Goal: Information Seeking & Learning: Learn about a topic

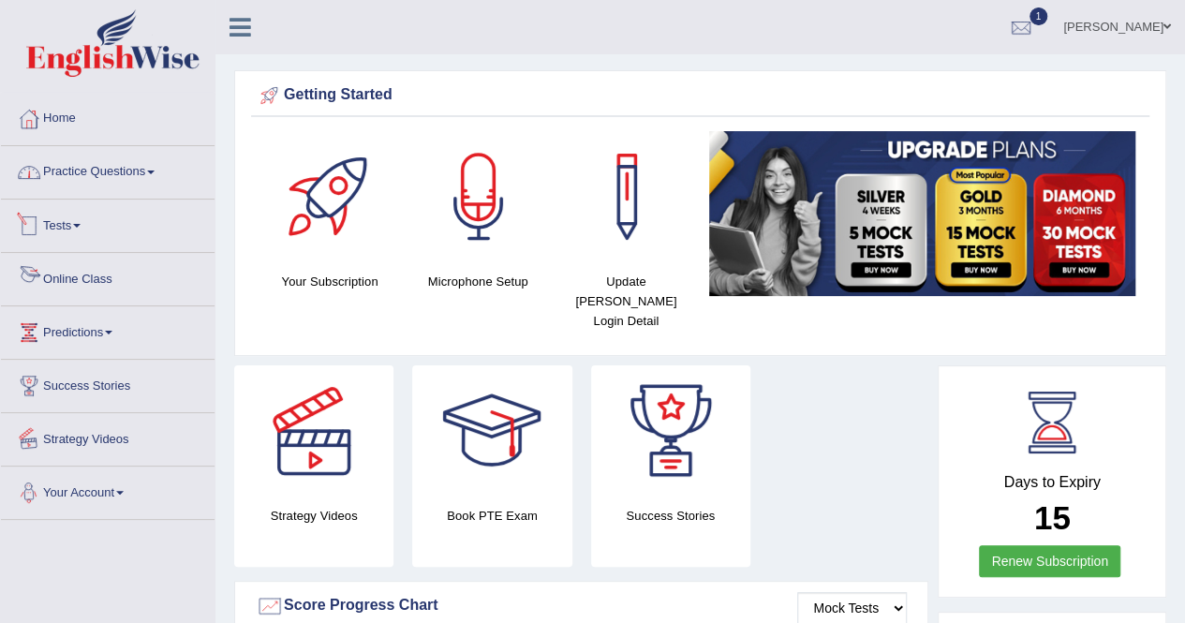
click at [121, 170] on link "Practice Questions" at bounding box center [108, 169] width 214 height 47
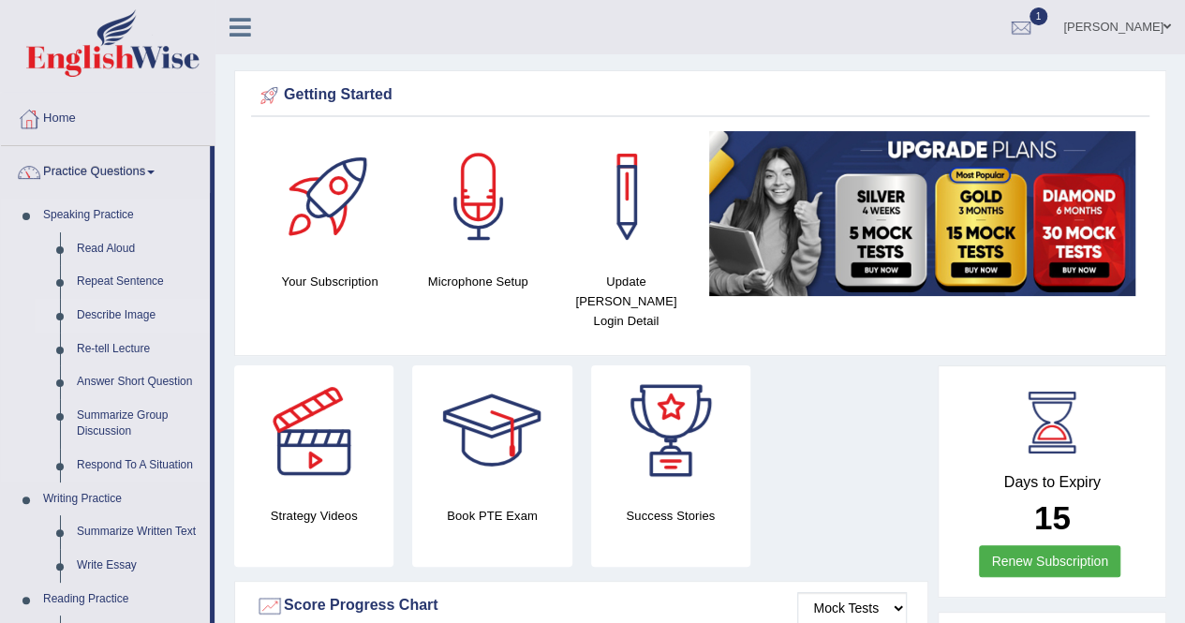
click at [114, 311] on link "Describe Image" at bounding box center [138, 316] width 141 height 34
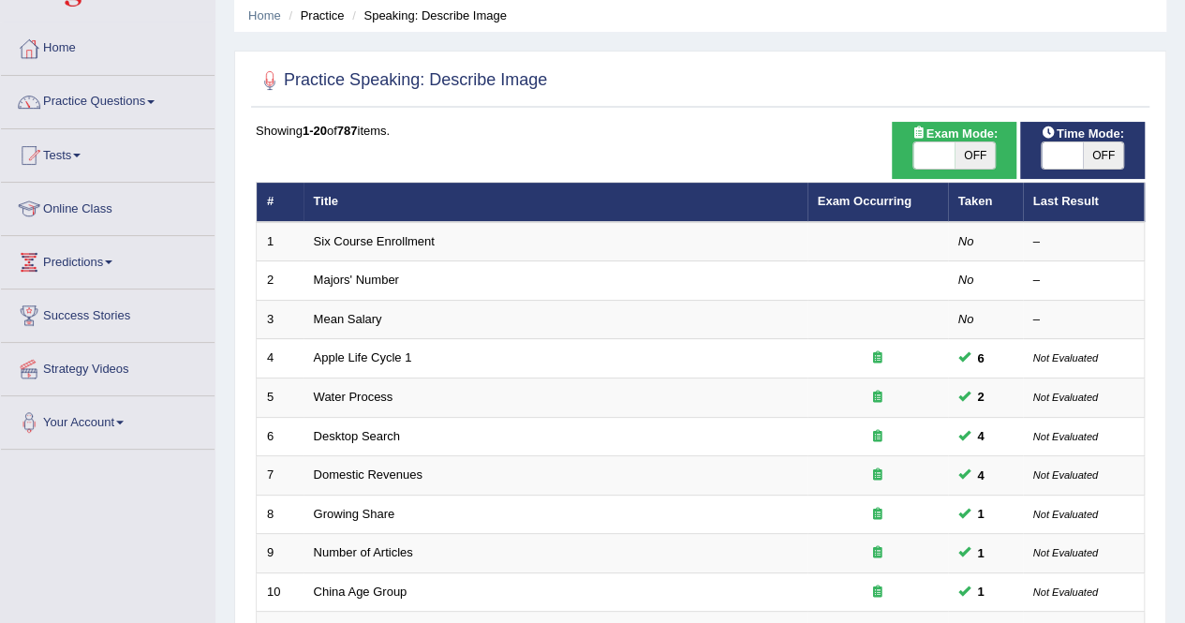
scroll to position [37, 0]
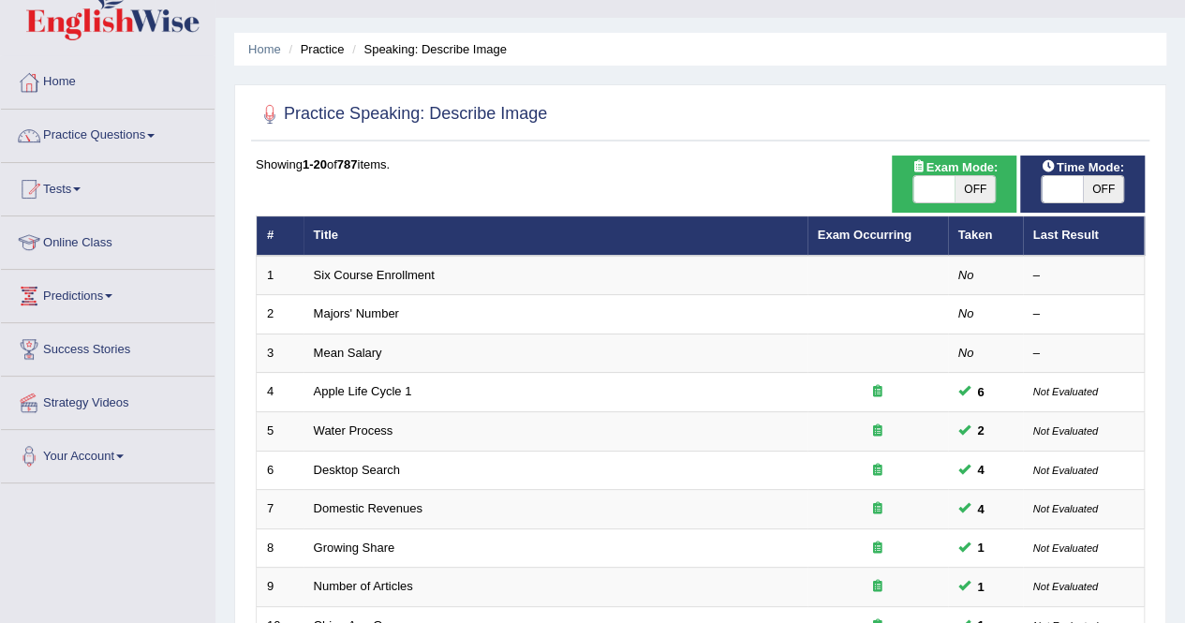
click at [971, 187] on span "OFF" at bounding box center [975, 189] width 41 height 26
checkbox input "true"
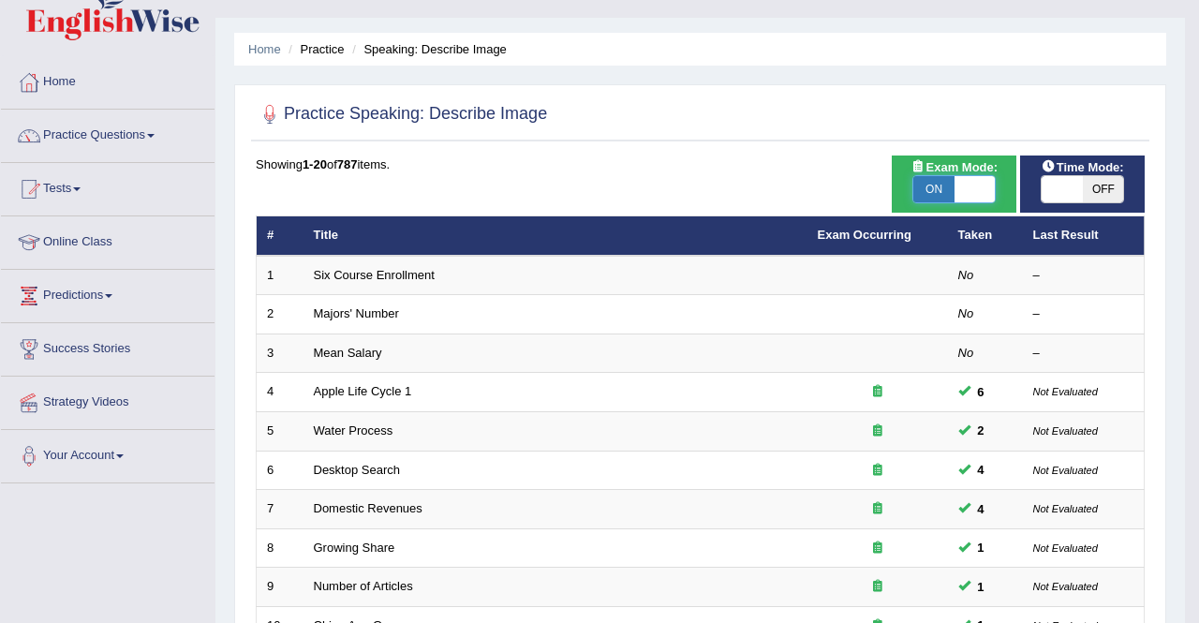
click at [0, 0] on div "Success Exam mode changed OK" at bounding box center [0, 0] width 0 height 0
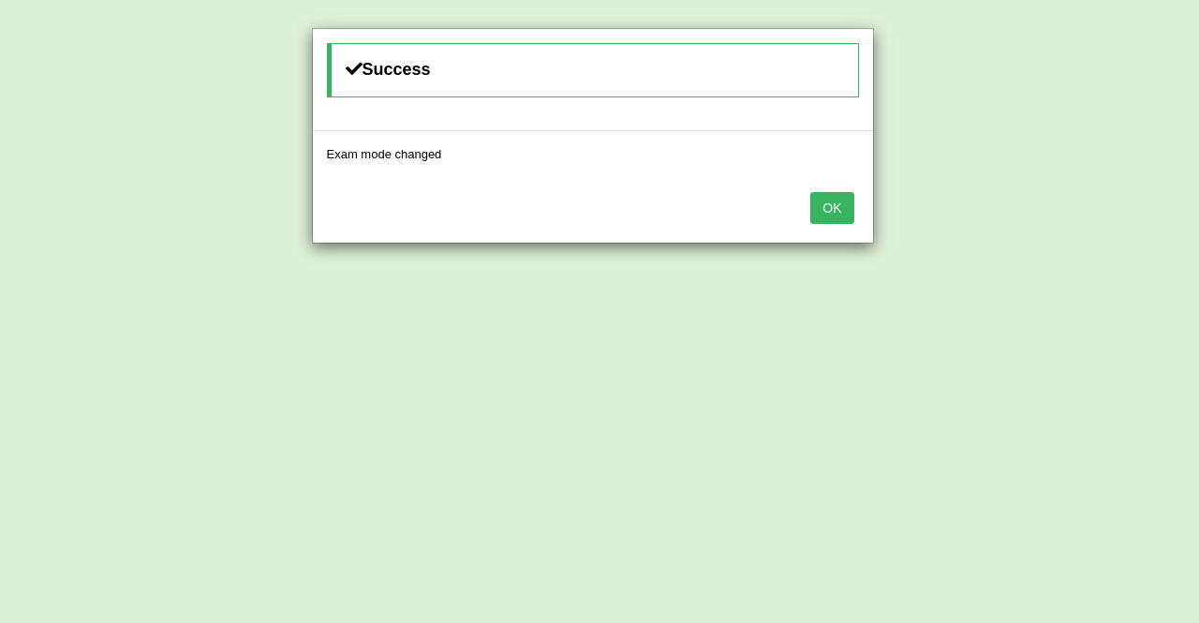
click at [839, 213] on button "OK" at bounding box center [831, 208] width 43 height 32
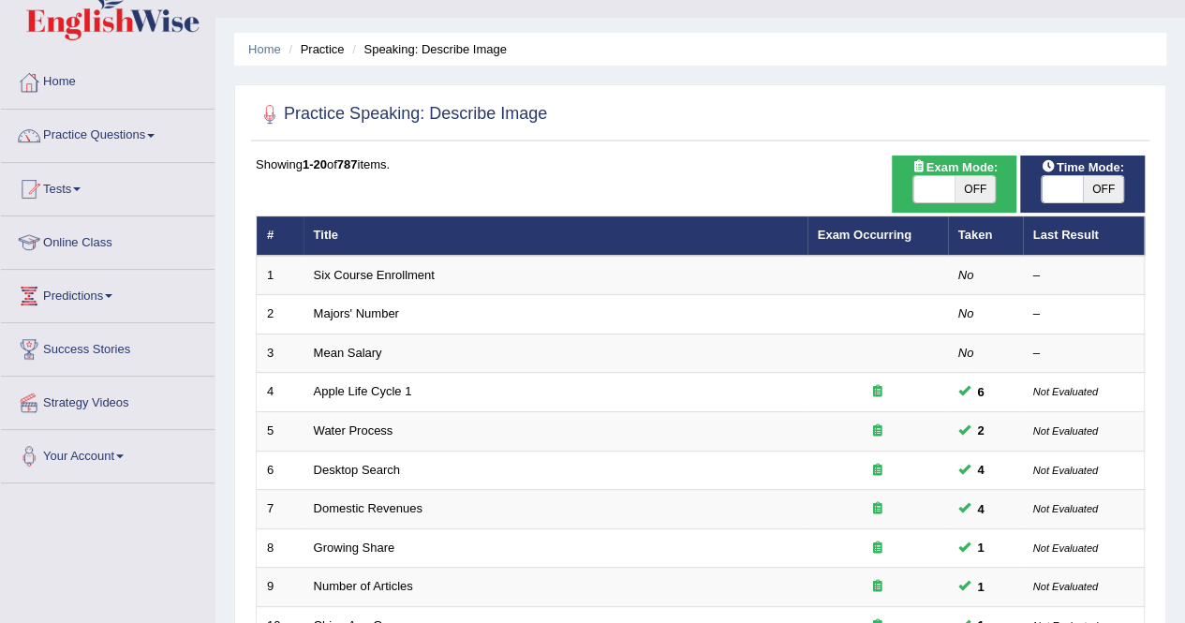
click at [1107, 182] on span "OFF" at bounding box center [1103, 189] width 41 height 26
checkbox input "true"
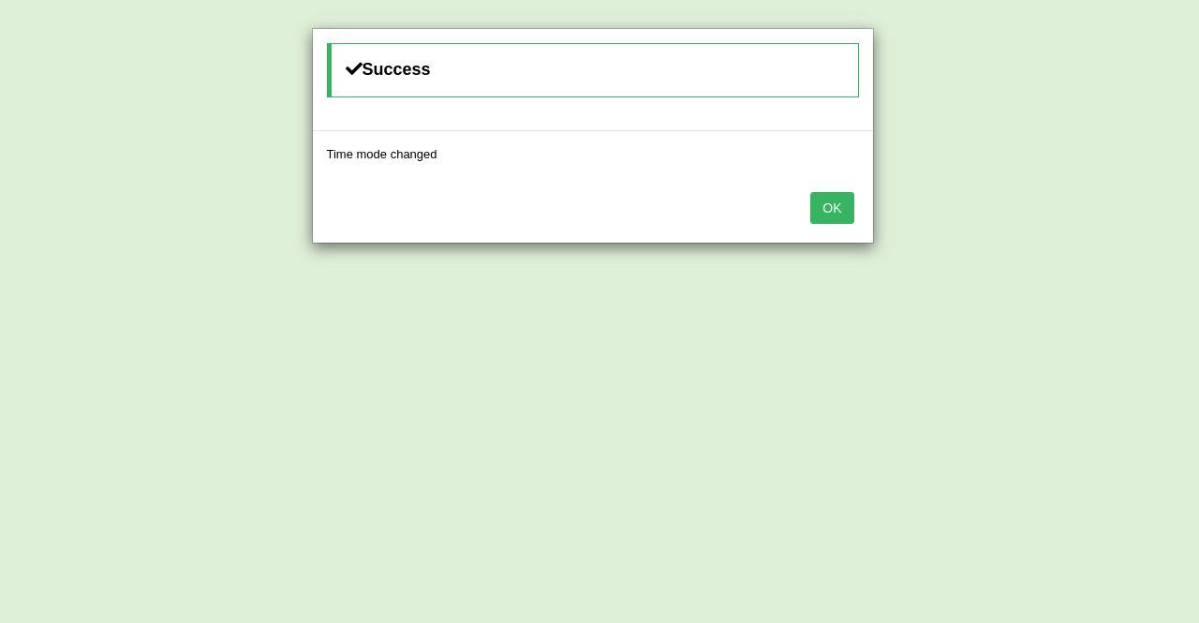
click at [832, 197] on button "OK" at bounding box center [831, 208] width 43 height 32
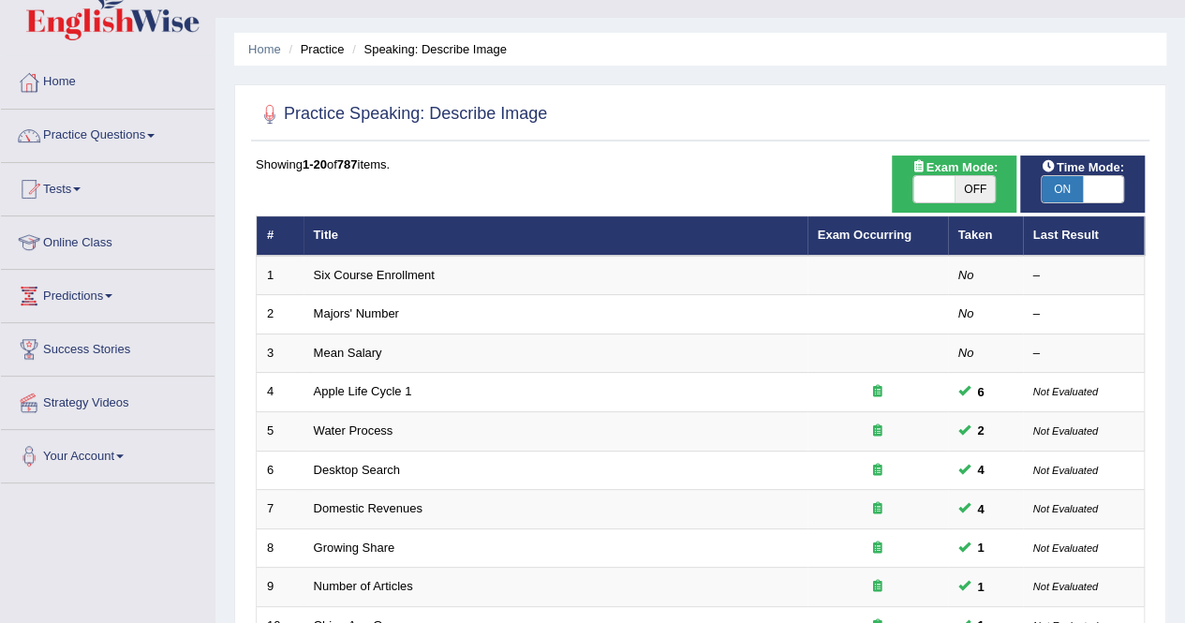
click at [974, 191] on span "OFF" at bounding box center [975, 189] width 41 height 26
checkbox input "true"
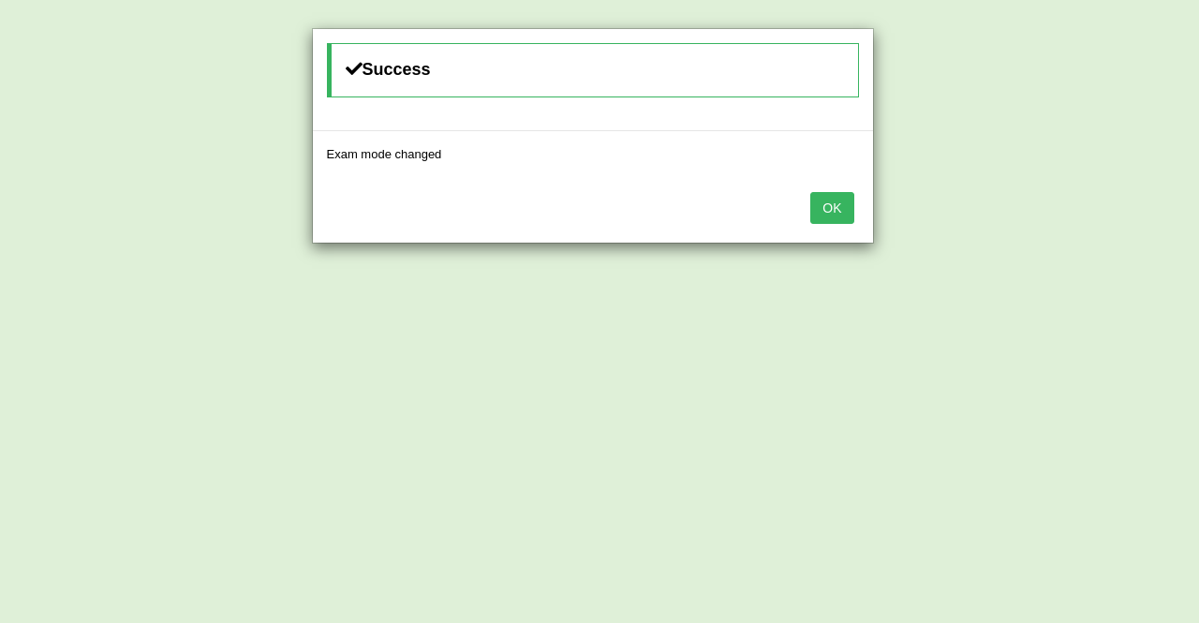
click at [839, 204] on button "OK" at bounding box center [831, 208] width 43 height 32
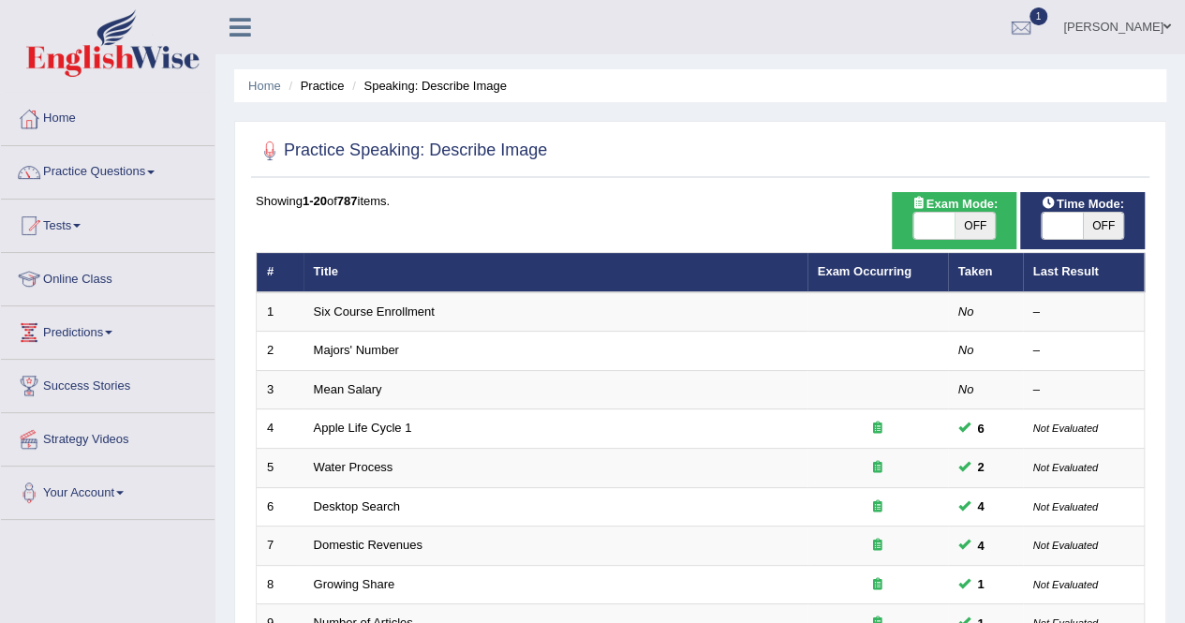
click at [973, 218] on span "OFF" at bounding box center [975, 226] width 41 height 26
checkbox input "true"
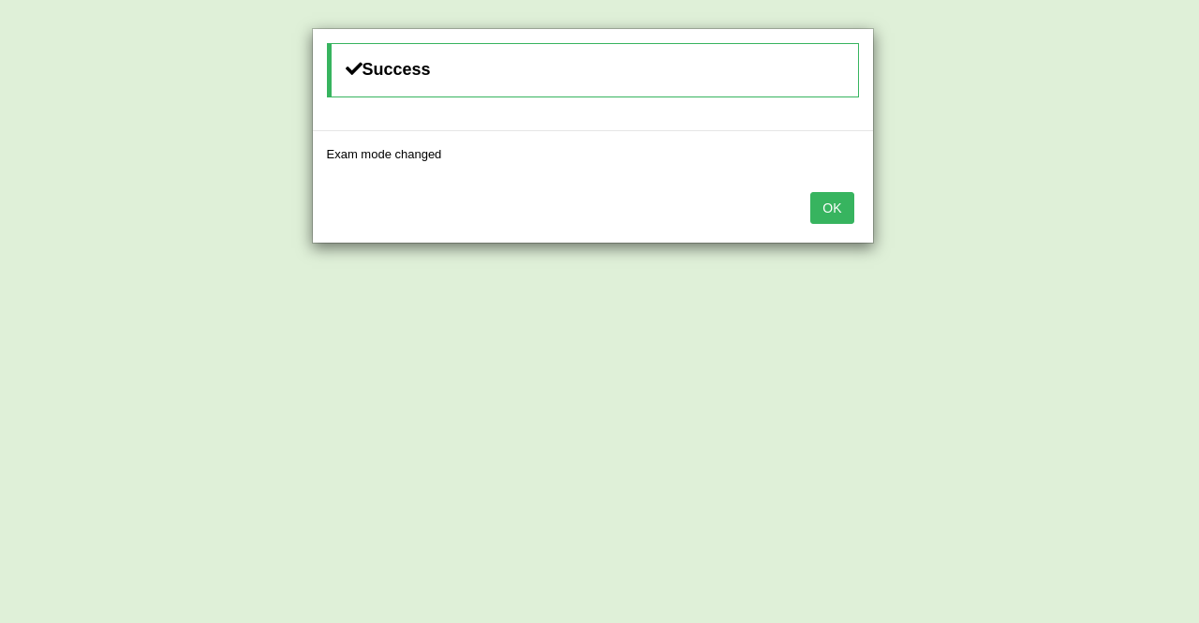
click at [819, 200] on button "OK" at bounding box center [831, 208] width 43 height 32
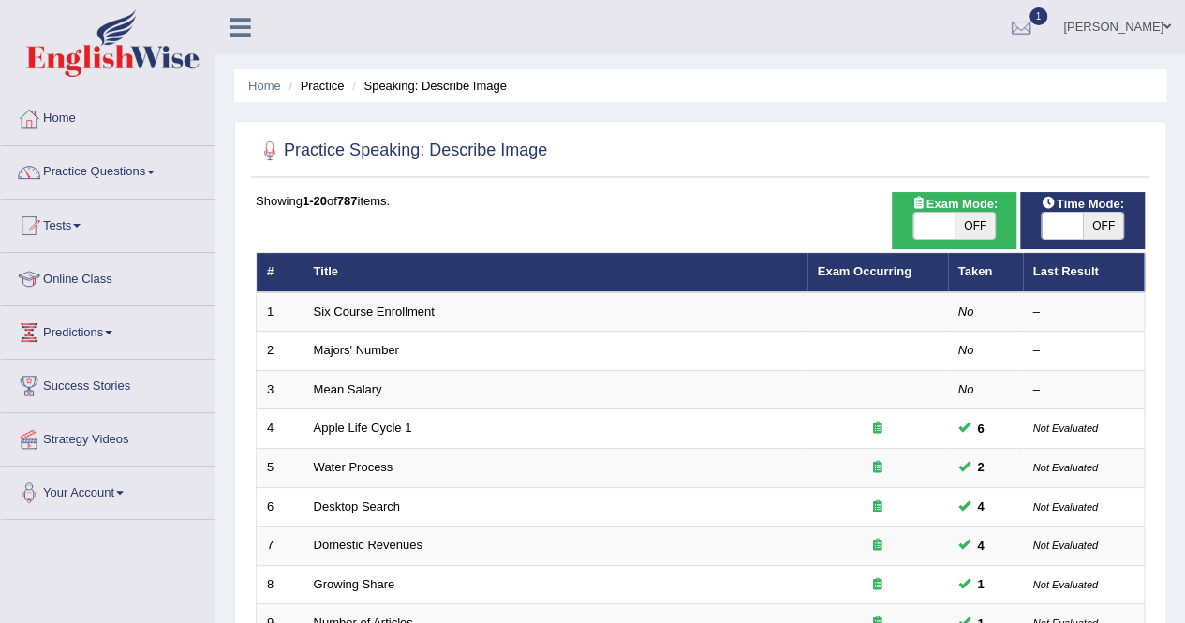
click at [962, 230] on span "OFF" at bounding box center [975, 226] width 41 height 26
checkbox input "true"
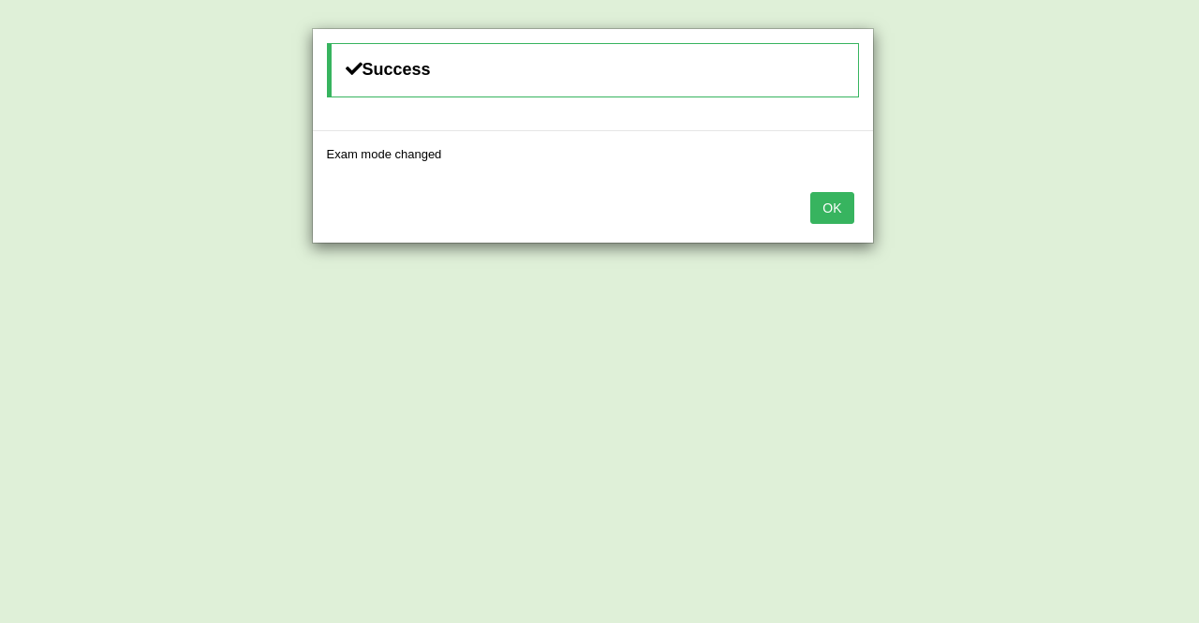
click at [836, 200] on button "OK" at bounding box center [831, 208] width 43 height 32
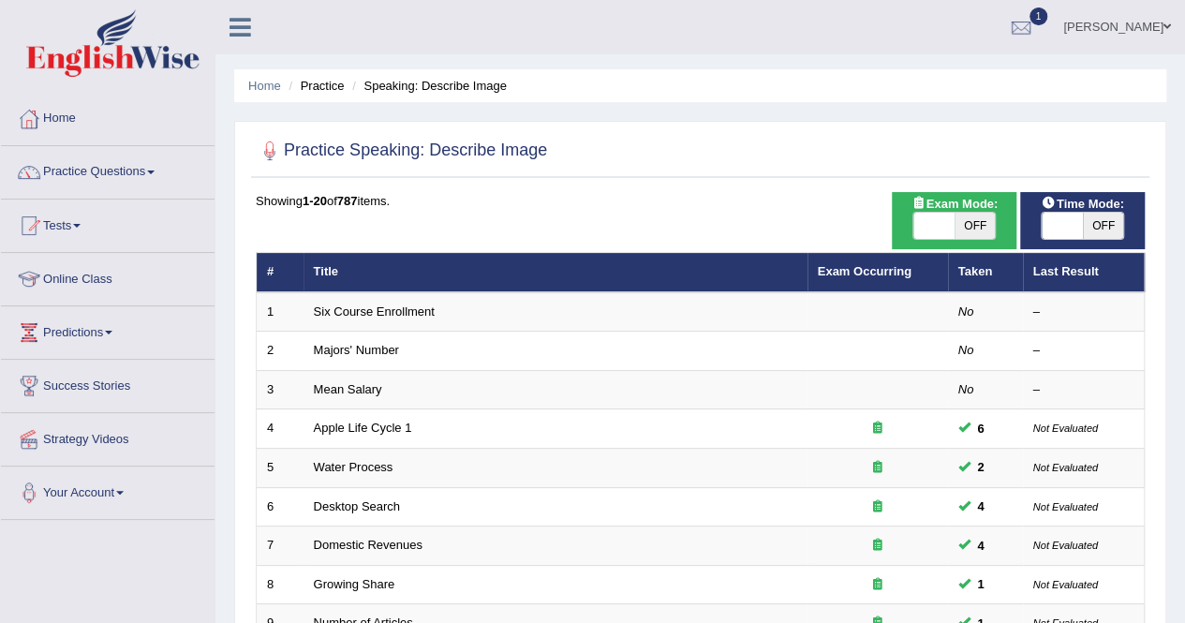
click at [978, 230] on span "OFF" at bounding box center [975, 226] width 41 height 26
checkbox input "true"
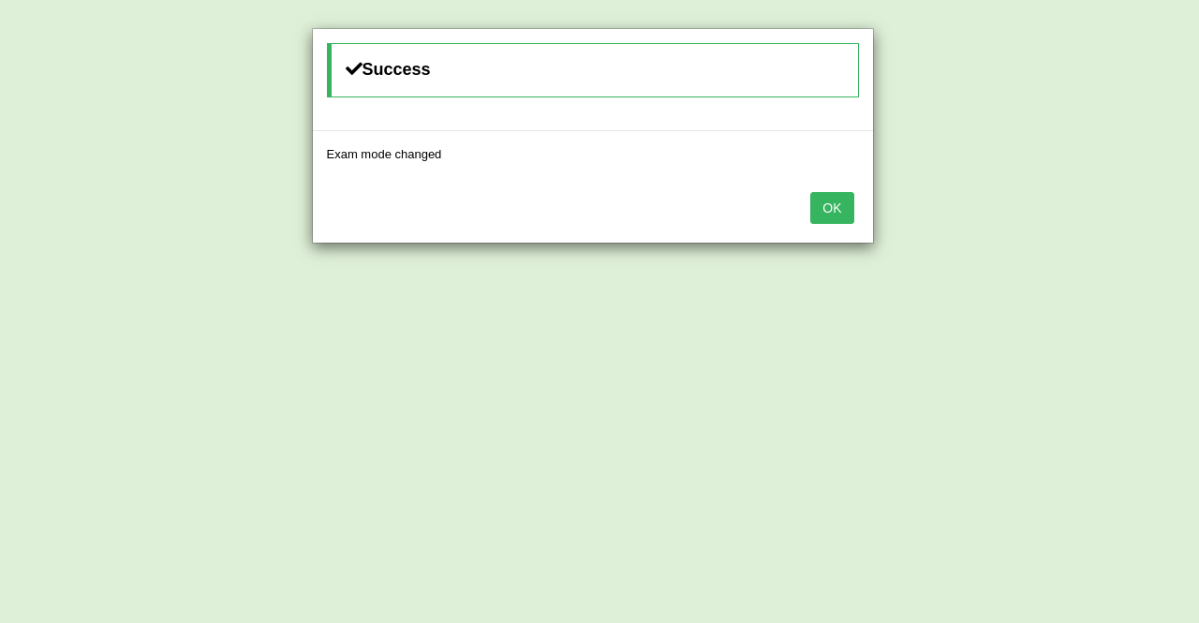
click at [841, 202] on button "OK" at bounding box center [831, 208] width 43 height 32
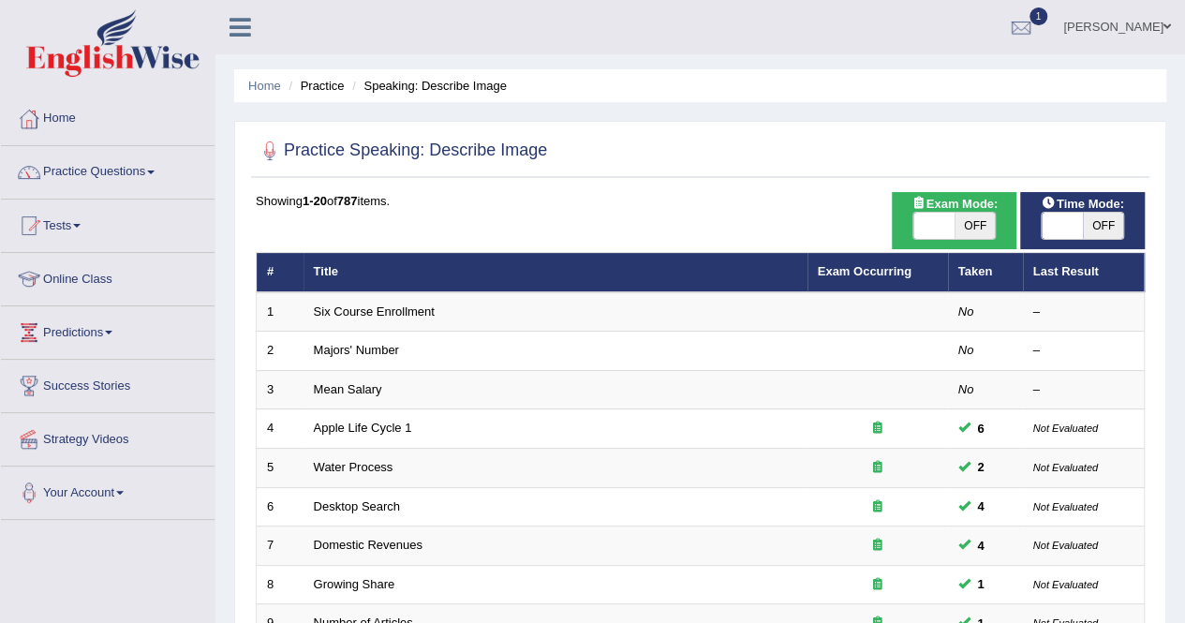
click at [964, 222] on span "OFF" at bounding box center [975, 226] width 41 height 26
checkbox input "true"
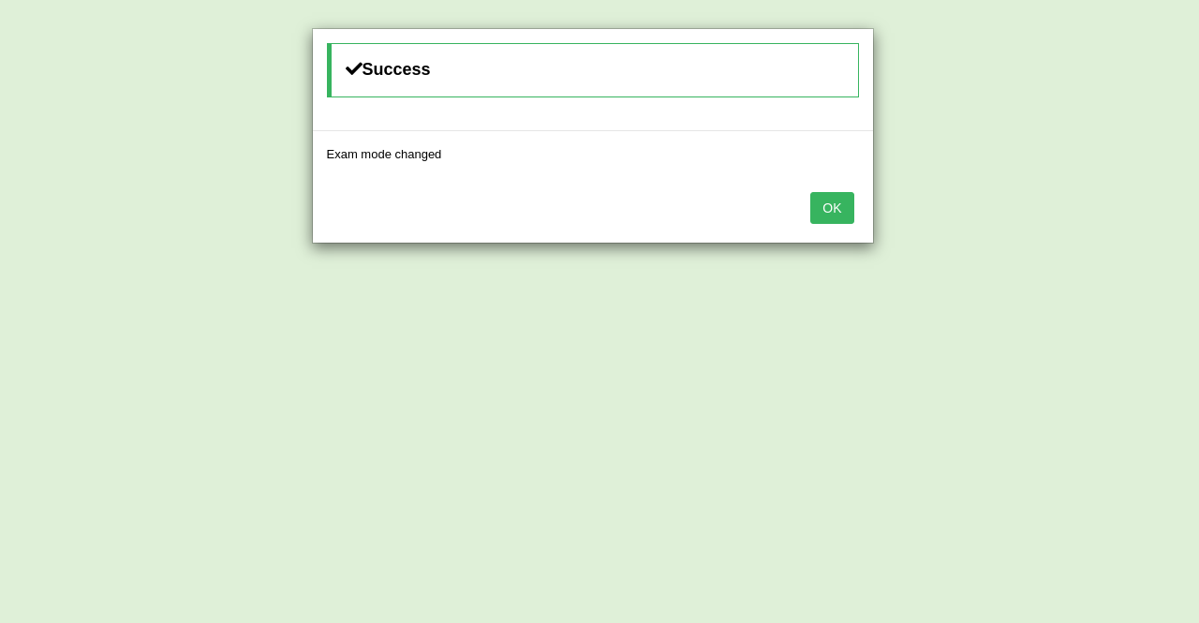
click at [831, 207] on button "OK" at bounding box center [831, 208] width 43 height 32
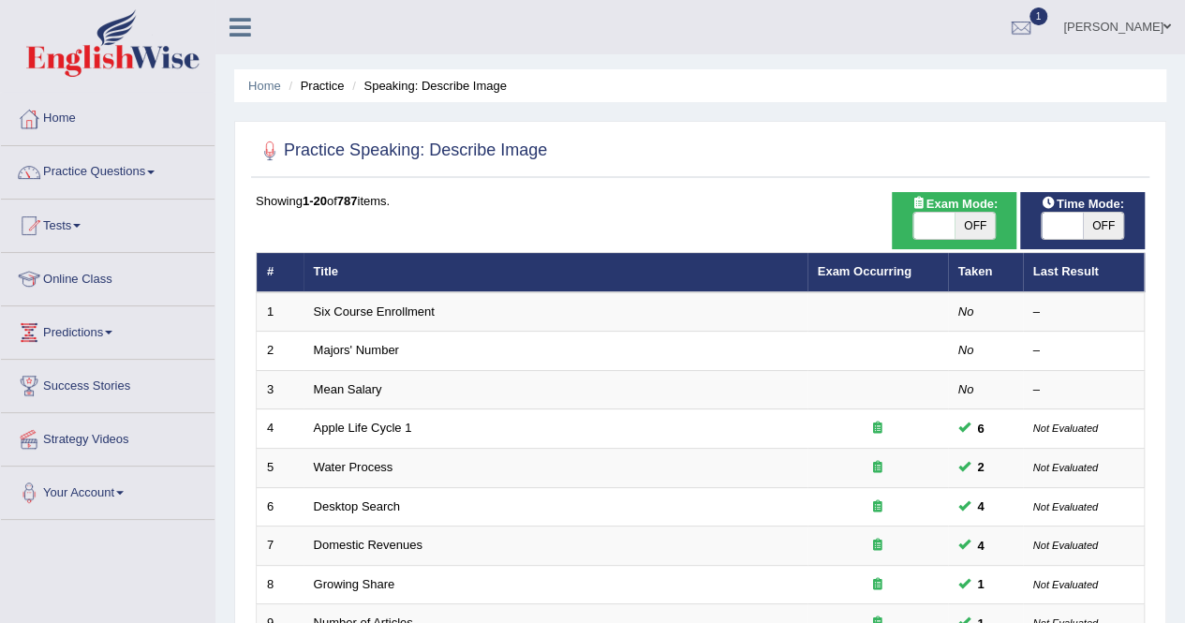
click at [1105, 225] on span "OFF" at bounding box center [1103, 226] width 41 height 26
checkbox input "true"
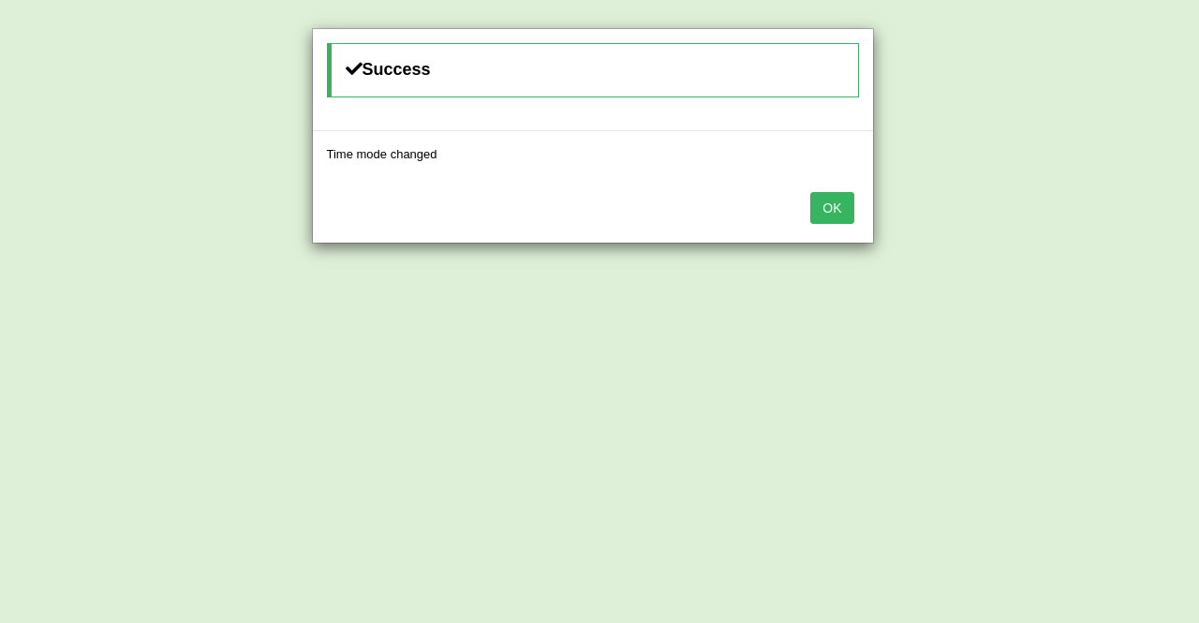
click at [819, 205] on button "OK" at bounding box center [831, 208] width 43 height 32
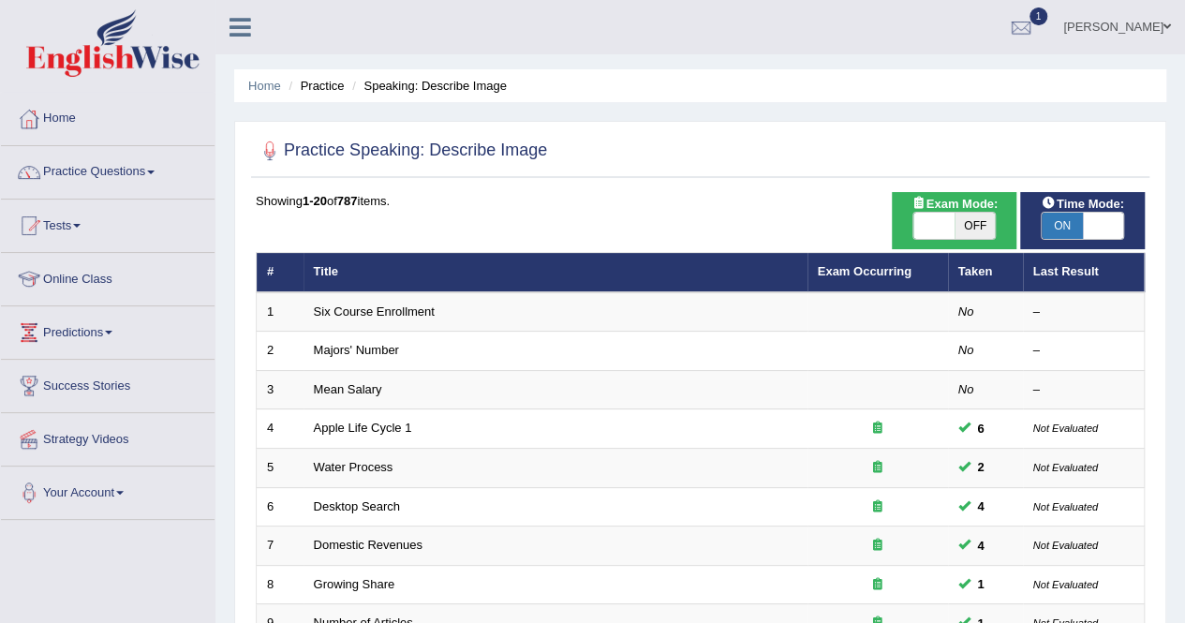
click at [971, 230] on span "OFF" at bounding box center [975, 226] width 41 height 26
checkbox input "true"
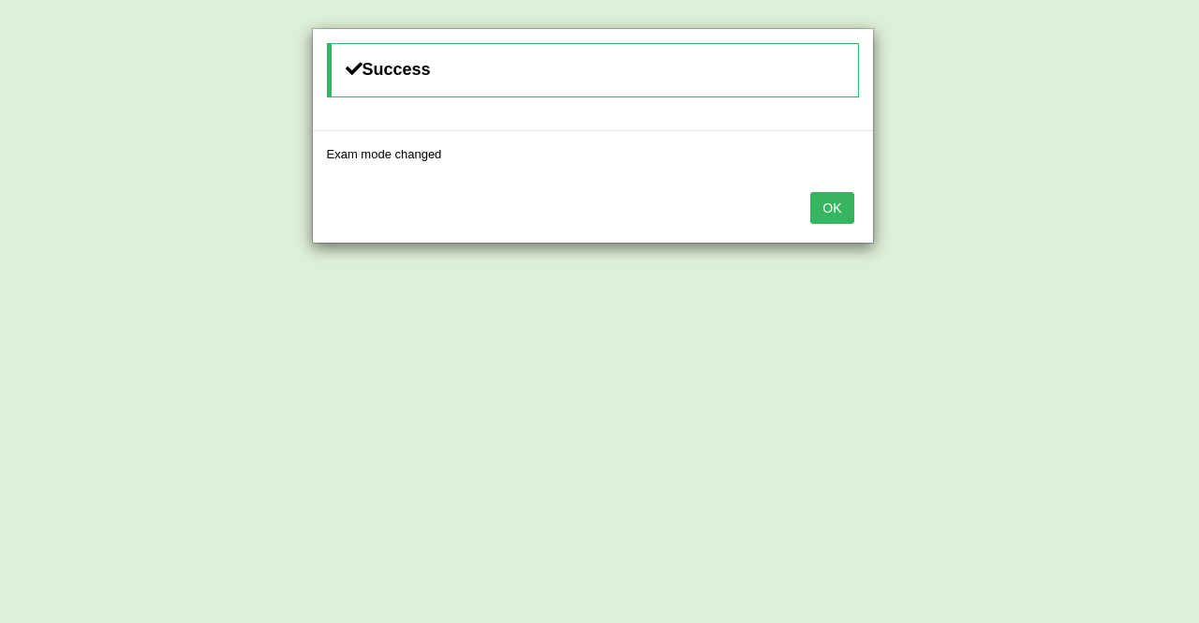
click at [829, 200] on button "OK" at bounding box center [831, 208] width 43 height 32
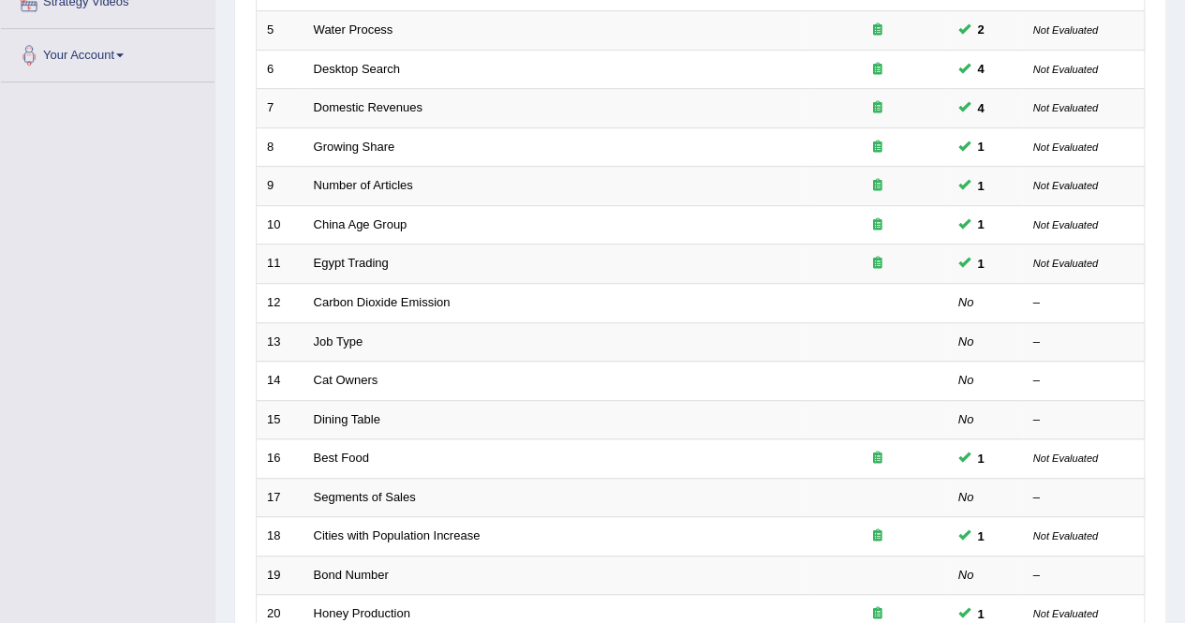
scroll to position [608, 0]
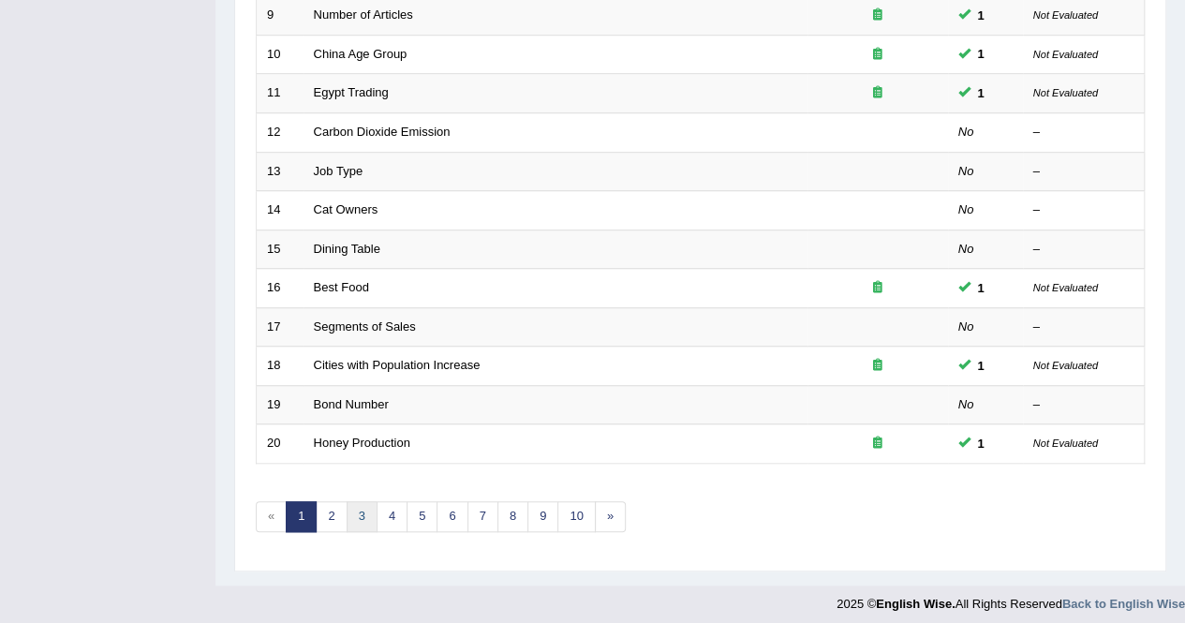
click at [360, 501] on link "3" at bounding box center [362, 516] width 31 height 31
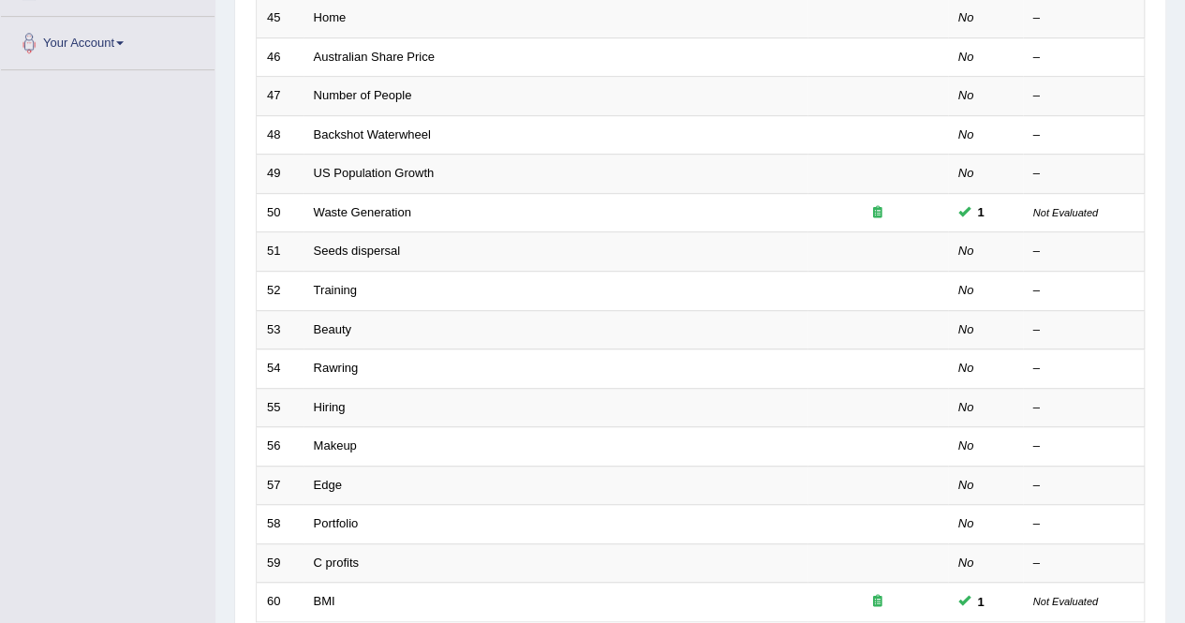
scroll to position [608, 0]
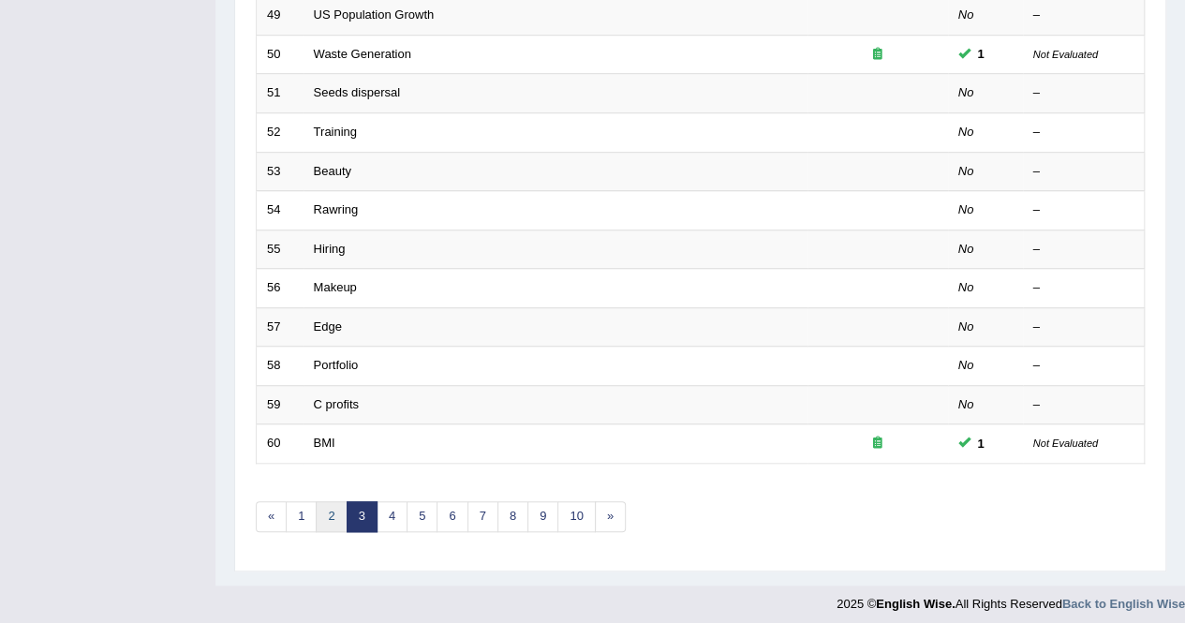
click at [334, 511] on link "2" at bounding box center [331, 516] width 31 height 31
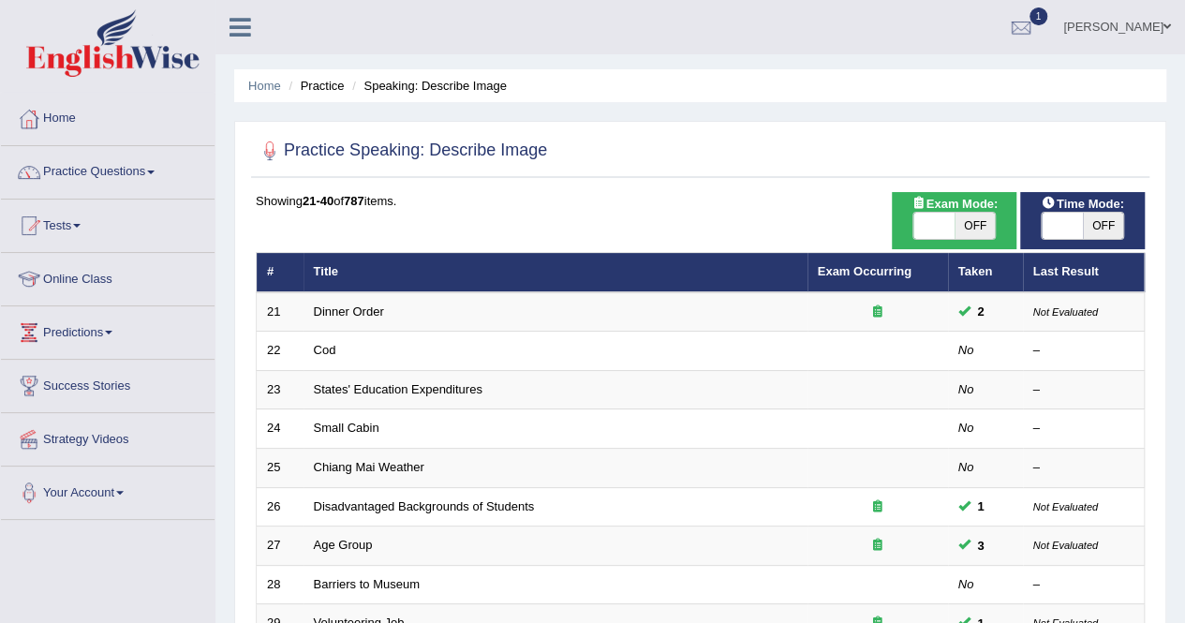
click at [972, 226] on span "OFF" at bounding box center [975, 226] width 41 height 26
checkbox input "true"
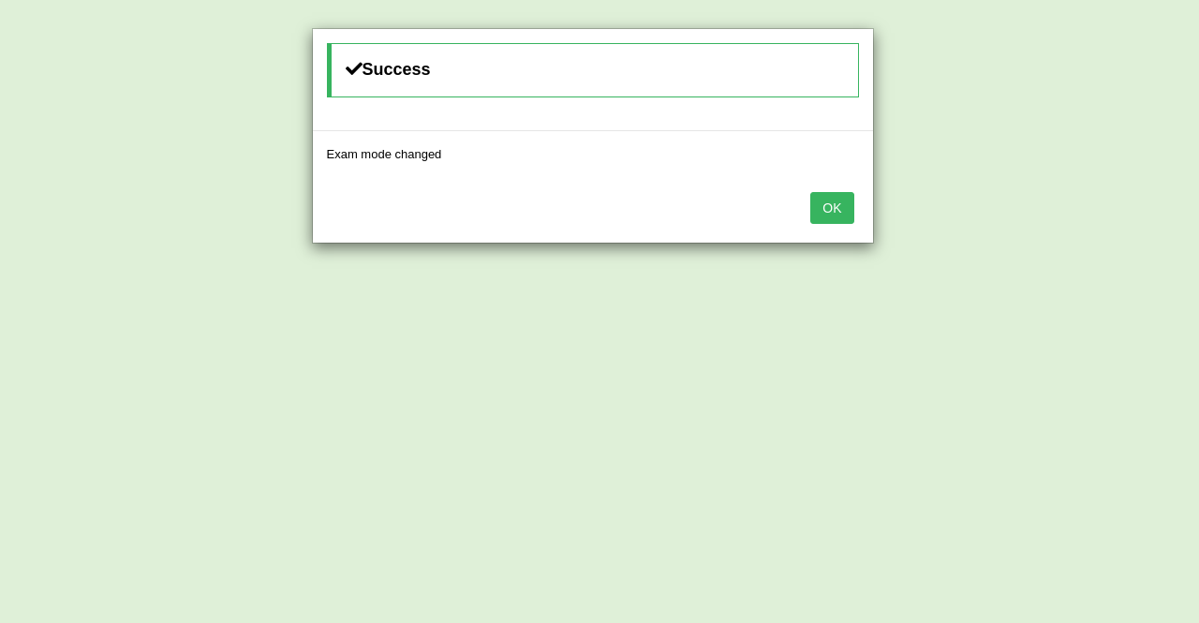
click at [827, 201] on button "OK" at bounding box center [831, 208] width 43 height 32
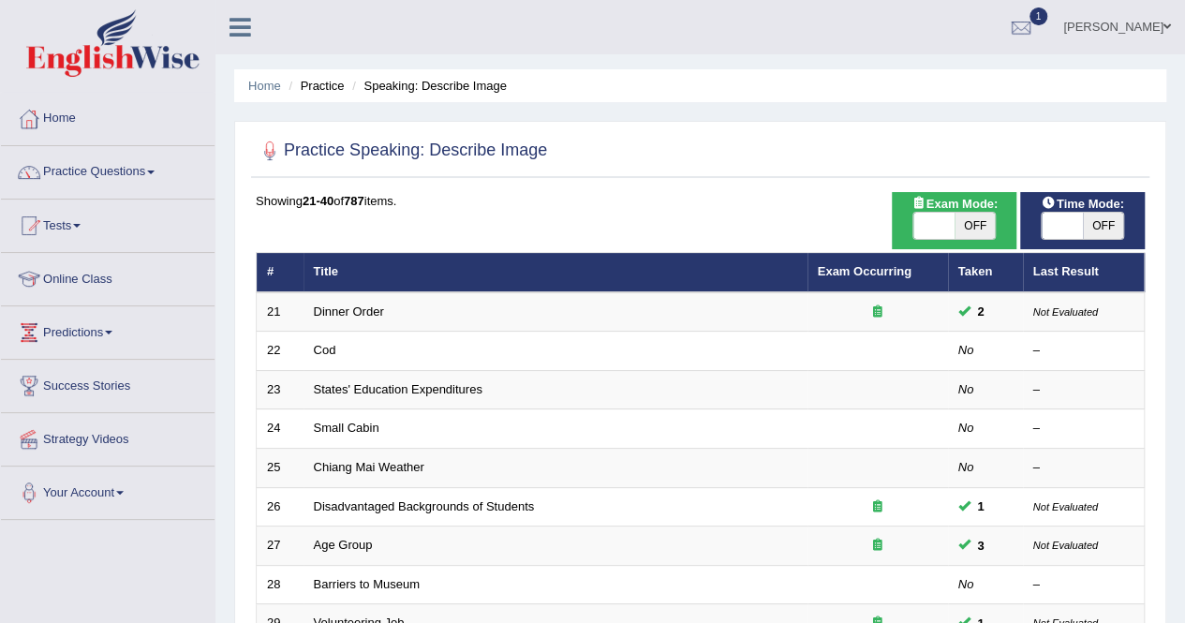
click at [961, 223] on span "OFF" at bounding box center [975, 226] width 41 height 26
checkbox input "true"
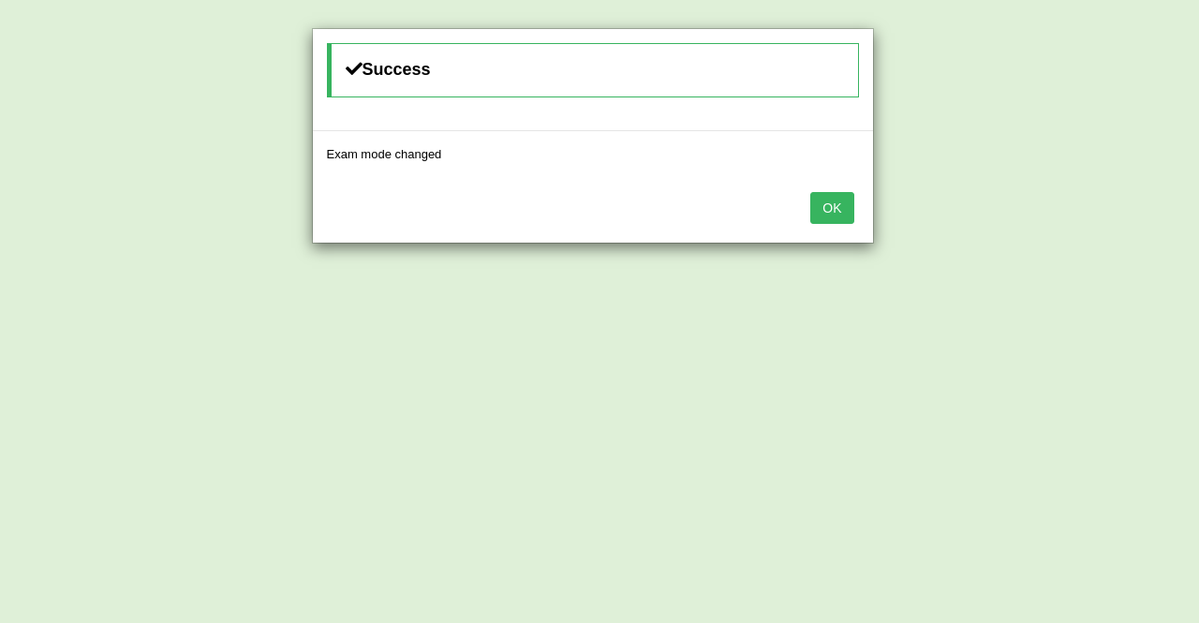
click at [829, 203] on button "OK" at bounding box center [831, 208] width 43 height 32
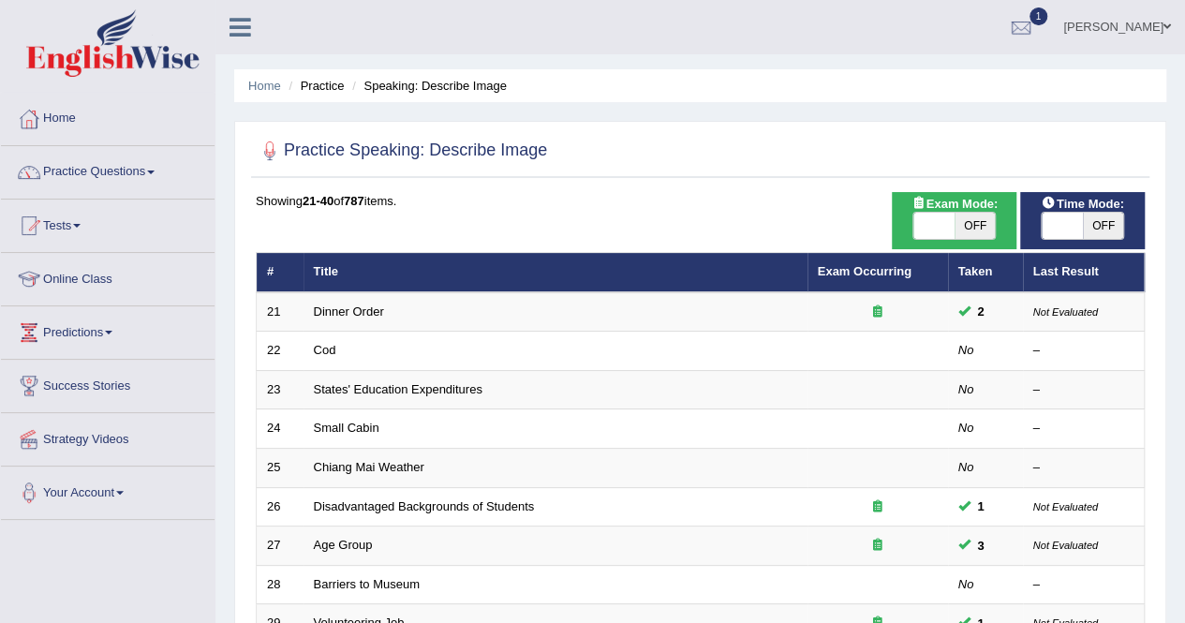
click at [974, 228] on span "OFF" at bounding box center [975, 226] width 41 height 26
checkbox input "true"
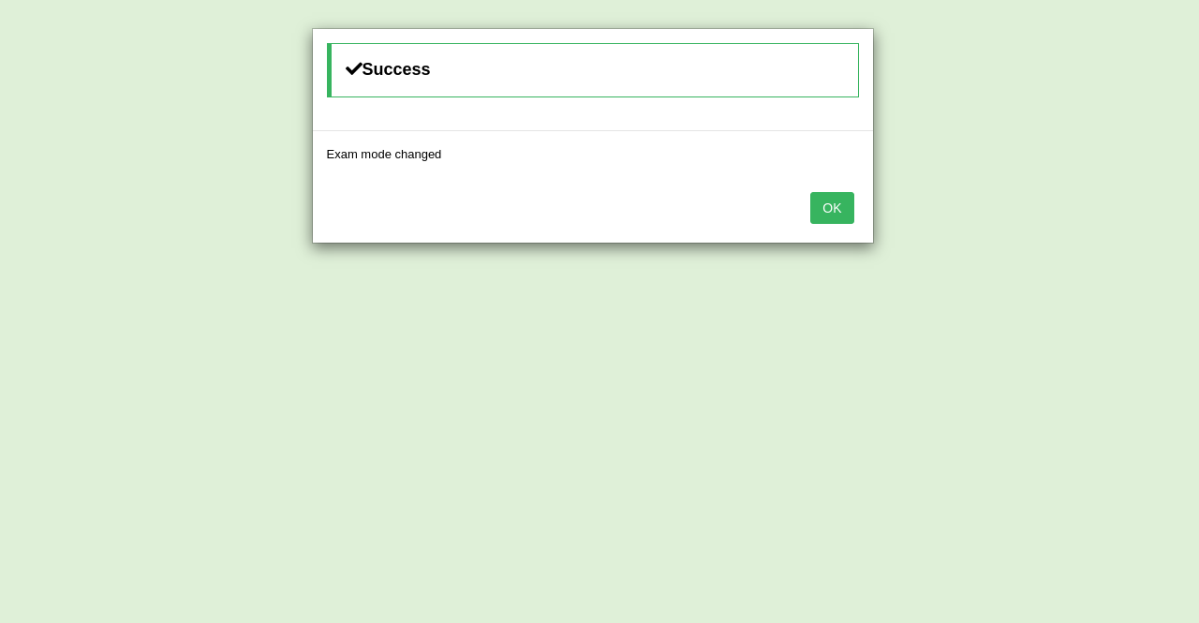
click at [819, 215] on button "OK" at bounding box center [831, 208] width 43 height 32
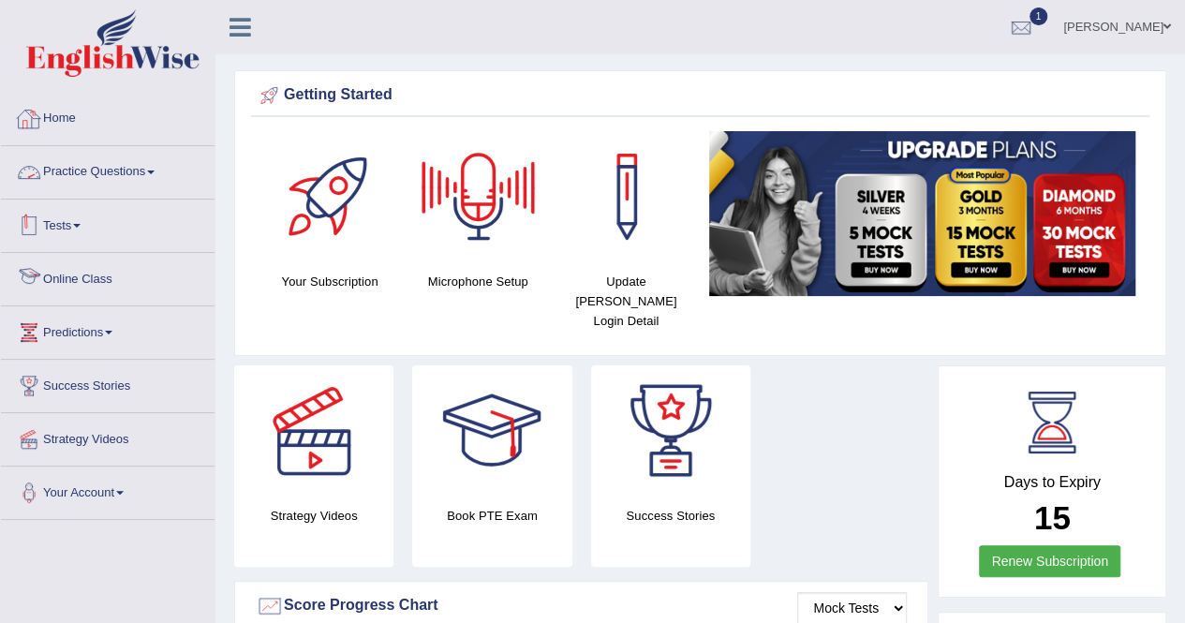
click at [112, 177] on link "Practice Questions" at bounding box center [108, 169] width 214 height 47
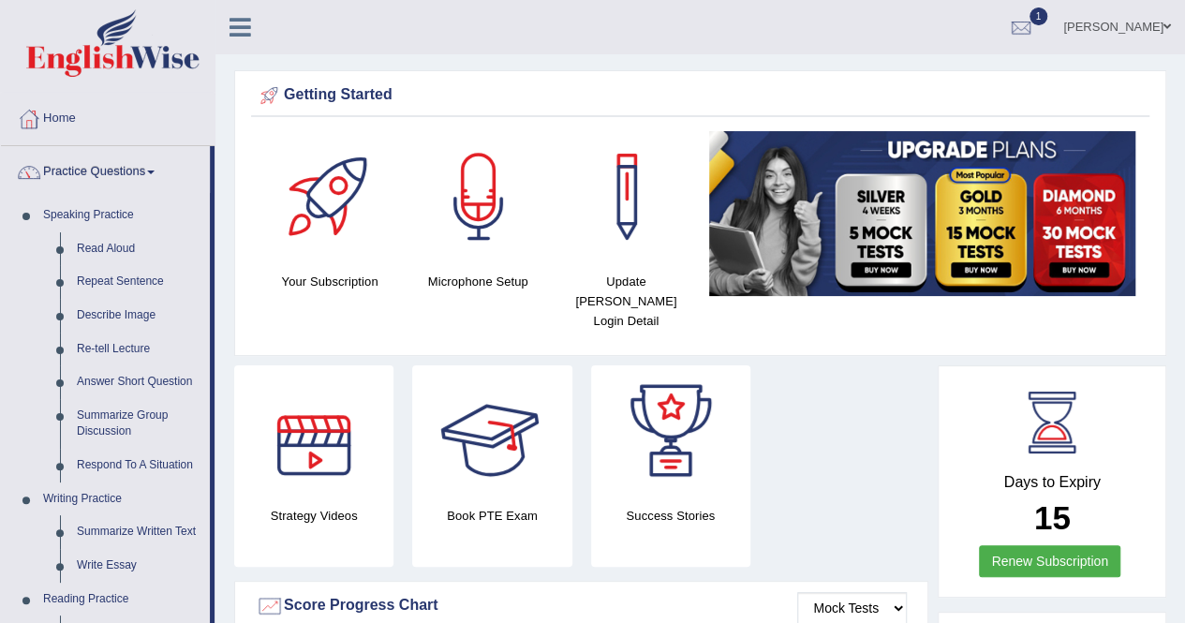
click at [886, 492] on div "Strategy Videos Book PTE Exam Success Stories" at bounding box center [581, 472] width 713 height 215
click at [133, 314] on link "Describe Image" at bounding box center [138, 316] width 141 height 34
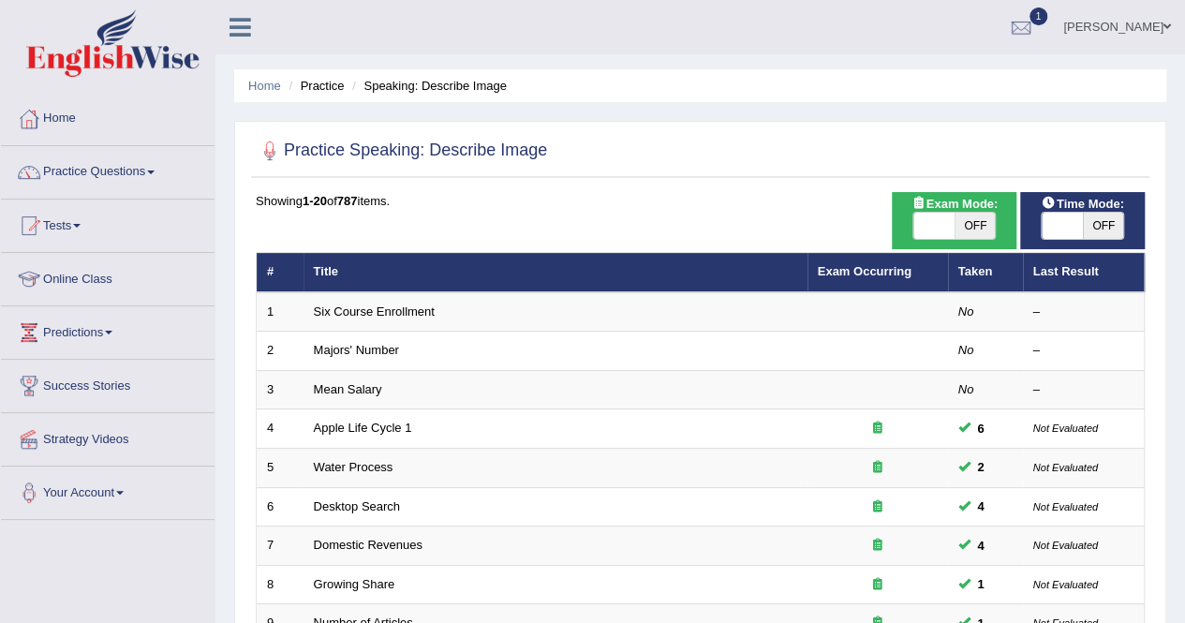
click at [968, 214] on span "OFF" at bounding box center [975, 226] width 41 height 26
checkbox input "true"
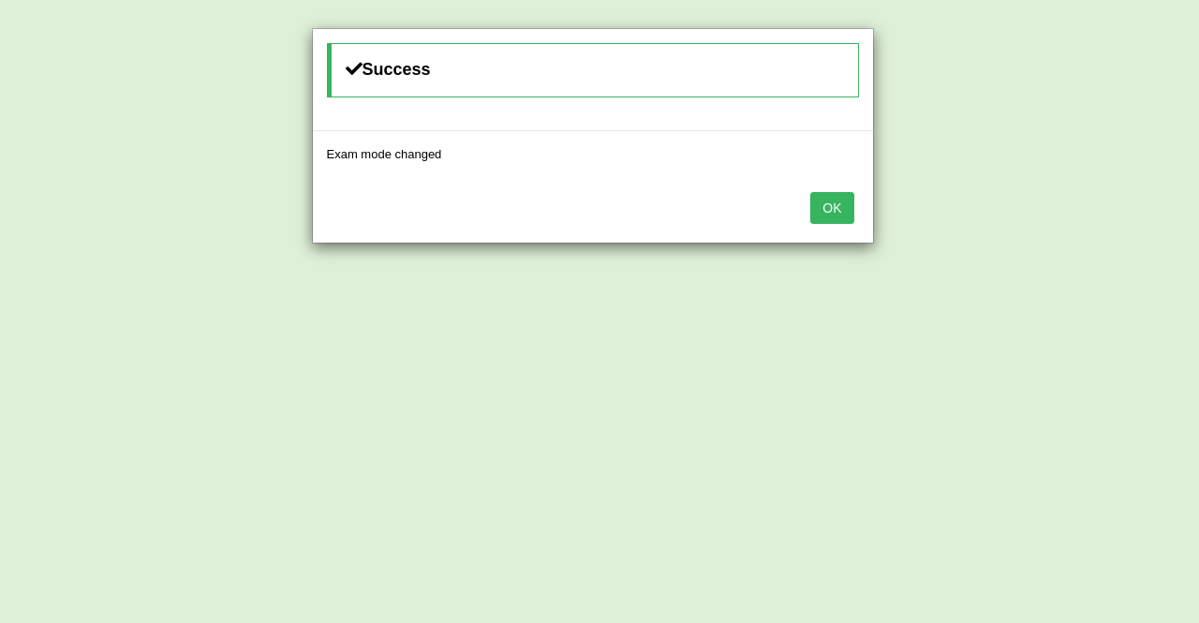
click at [845, 202] on button "OK" at bounding box center [831, 208] width 43 height 32
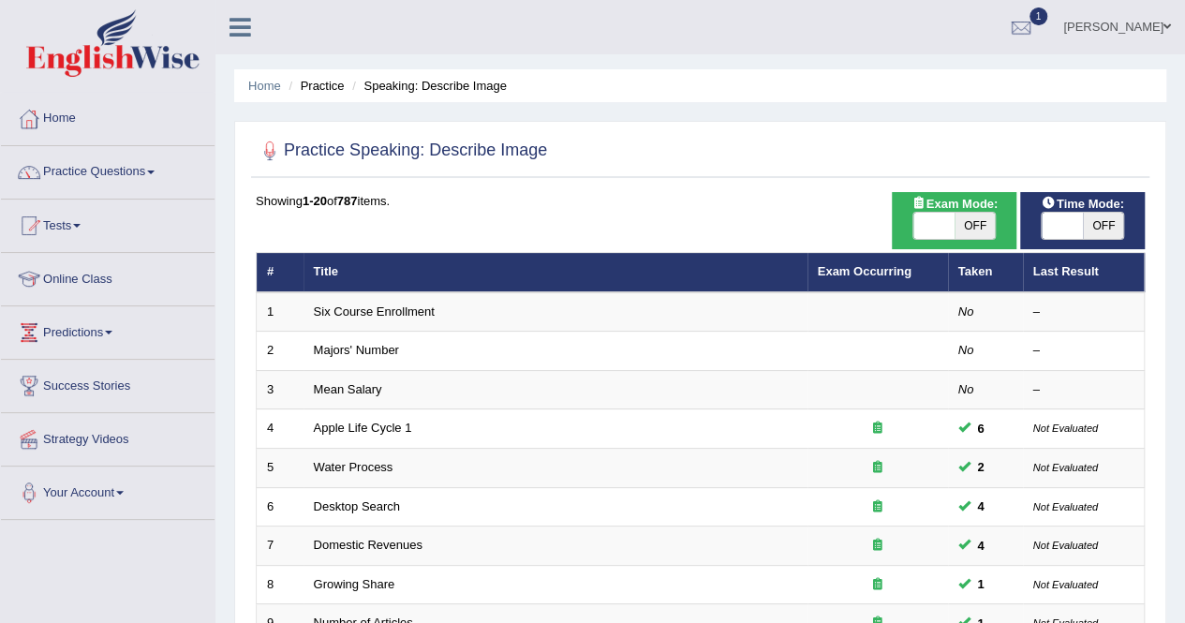
click at [1106, 231] on span "OFF" at bounding box center [1103, 226] width 41 height 26
checkbox input "true"
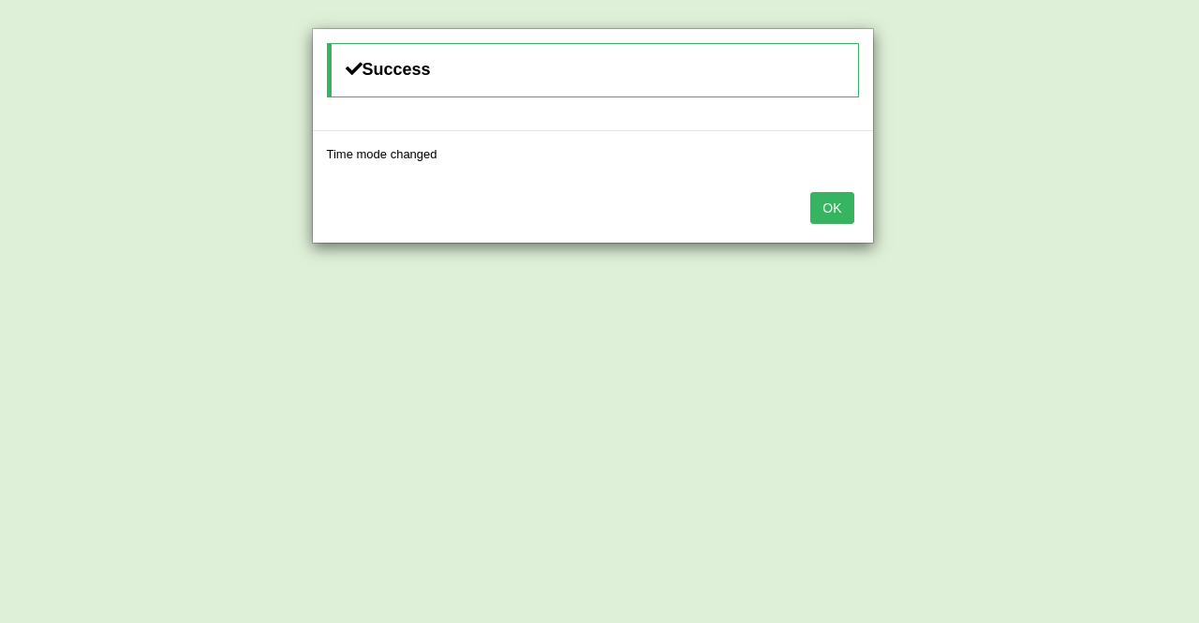
click at [834, 209] on button "OK" at bounding box center [831, 208] width 43 height 32
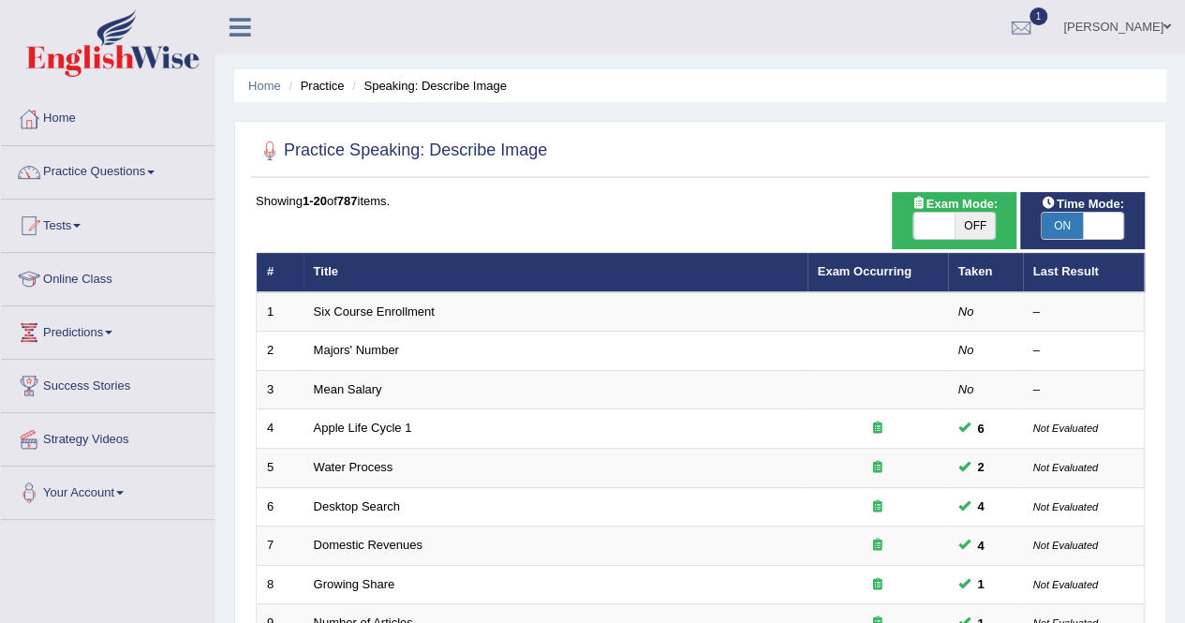
click at [978, 232] on span "OFF" at bounding box center [975, 226] width 41 height 26
checkbox input "true"
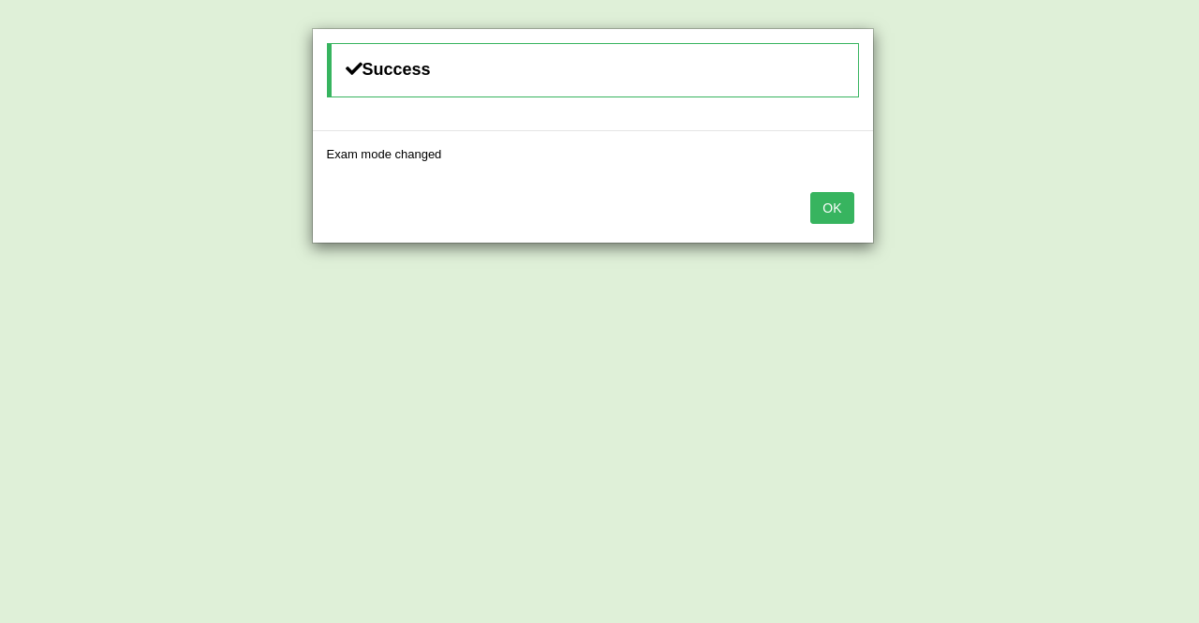
click at [826, 200] on button "OK" at bounding box center [831, 208] width 43 height 32
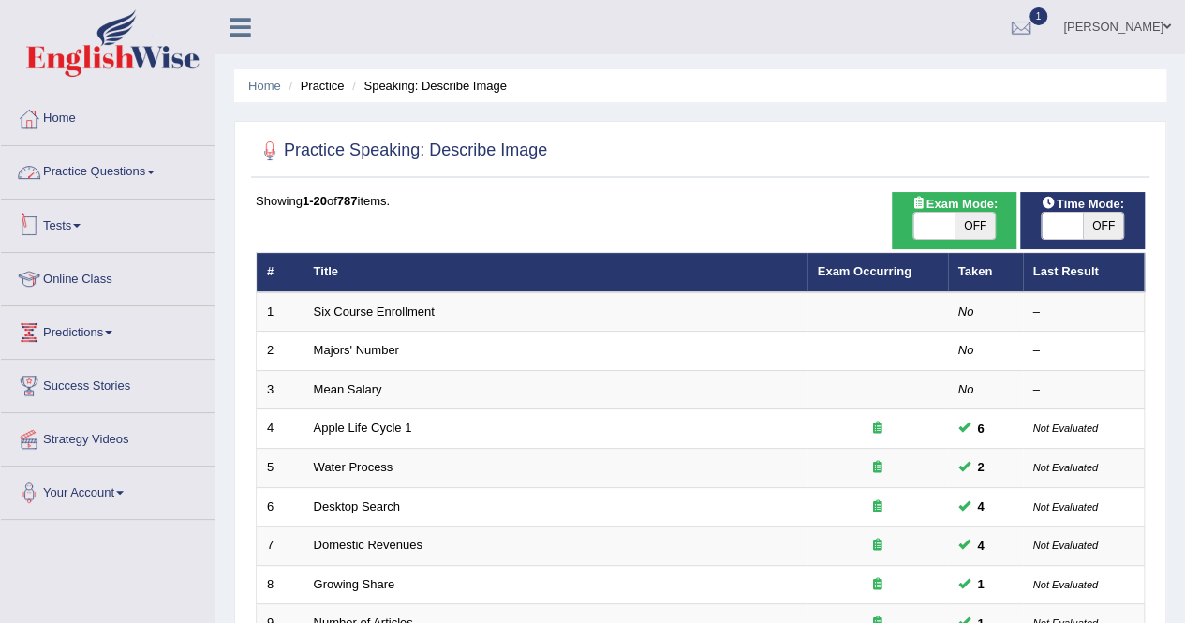
click at [141, 183] on link "Practice Questions" at bounding box center [108, 169] width 214 height 47
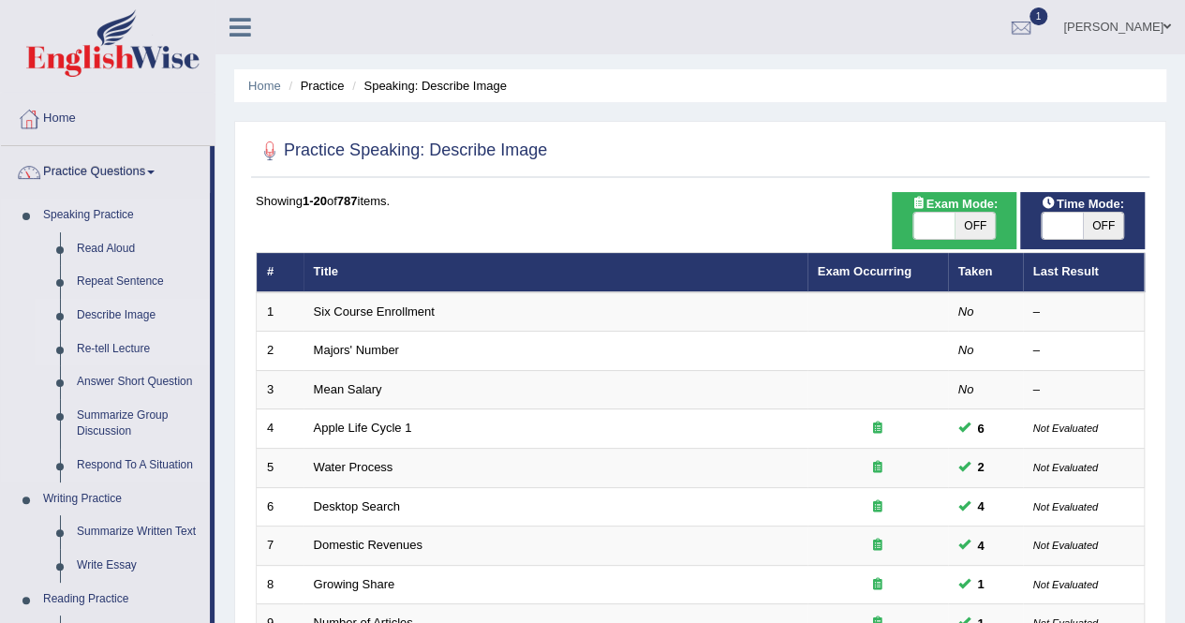
click at [82, 339] on link "Re-tell Lecture" at bounding box center [138, 350] width 141 height 34
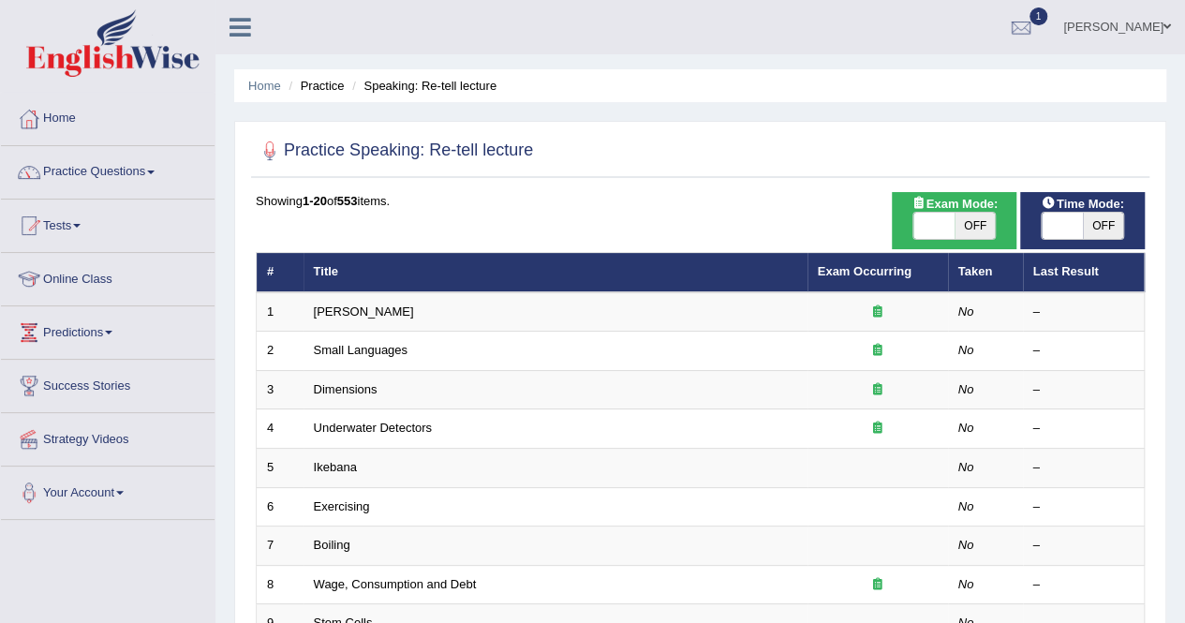
click at [984, 220] on span "OFF" at bounding box center [975, 226] width 41 height 26
checkbox input "true"
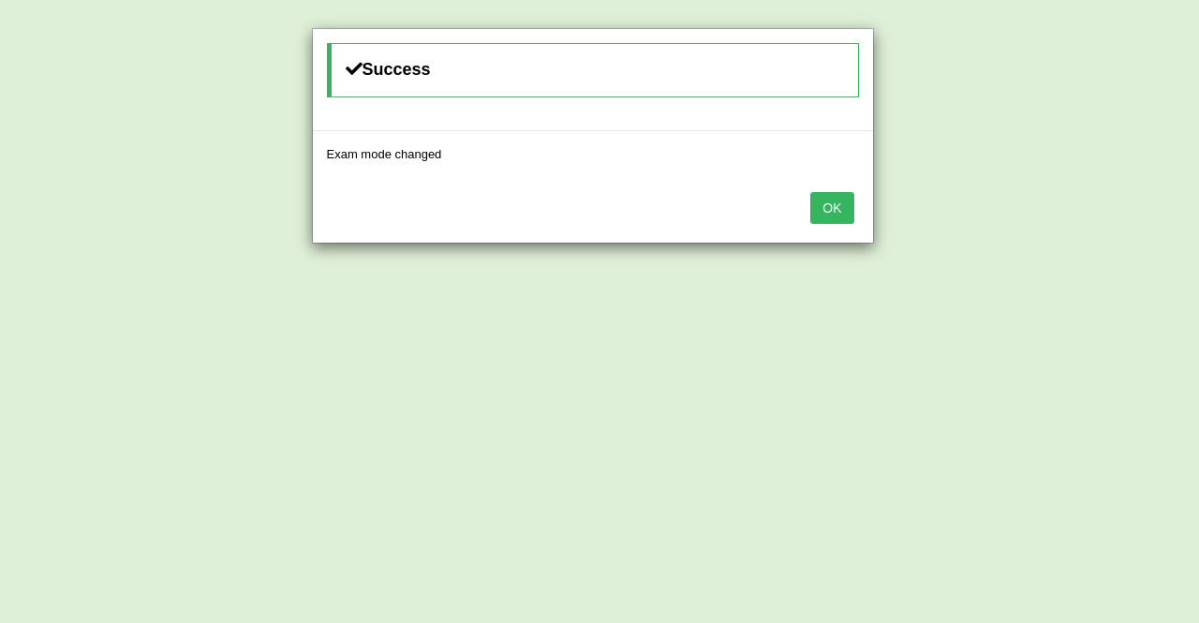
click at [843, 207] on button "OK" at bounding box center [831, 208] width 43 height 32
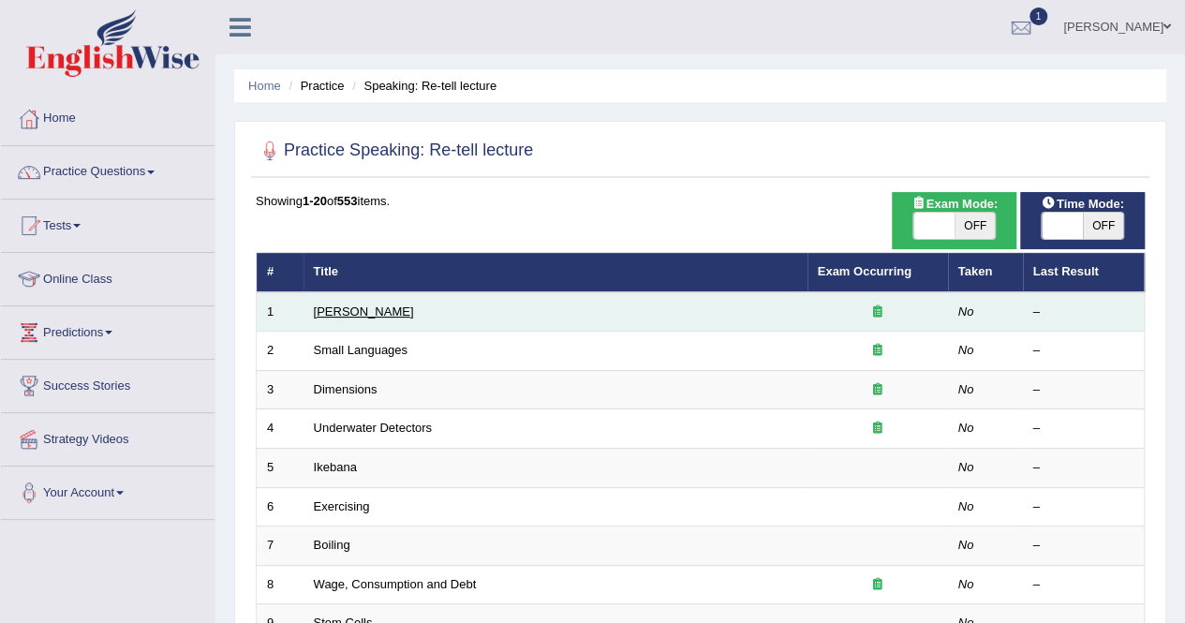
click at [365, 306] on link "[PERSON_NAME]" at bounding box center [364, 311] width 100 height 14
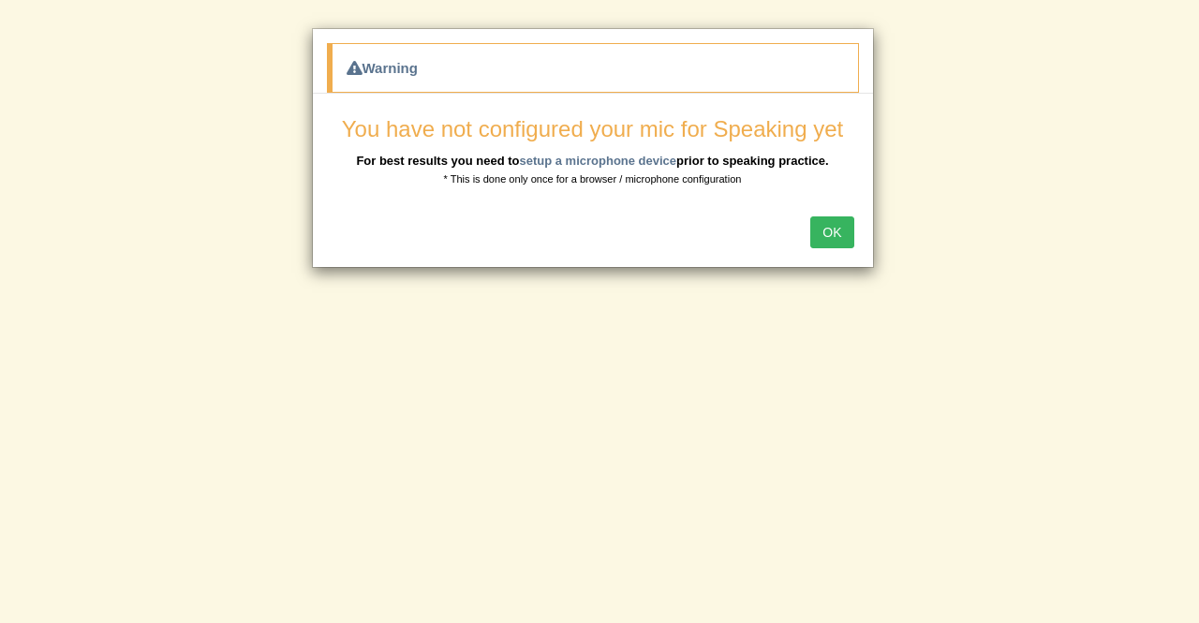
click at [826, 226] on button "OK" at bounding box center [831, 232] width 43 height 32
